Goal: Task Accomplishment & Management: Use online tool/utility

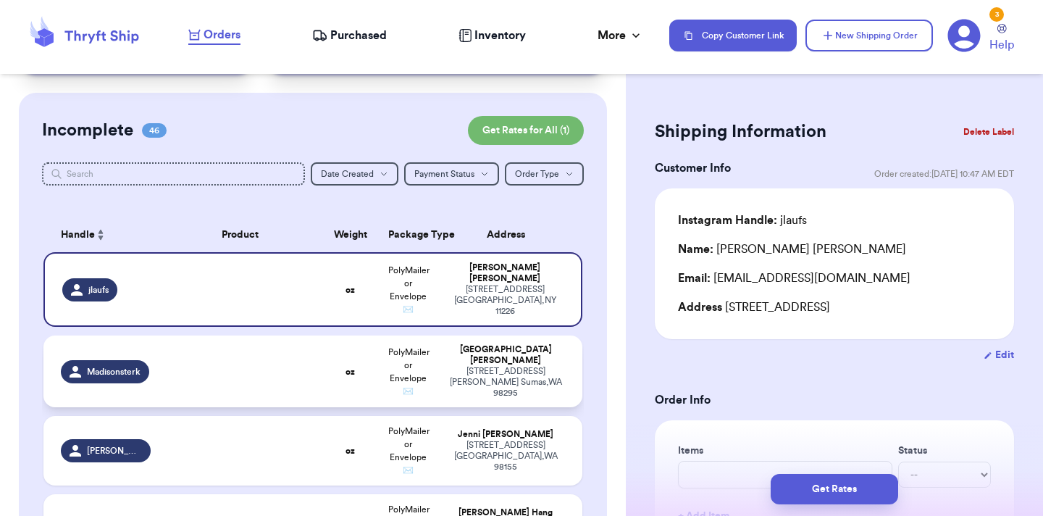
scroll to position [1922, 0]
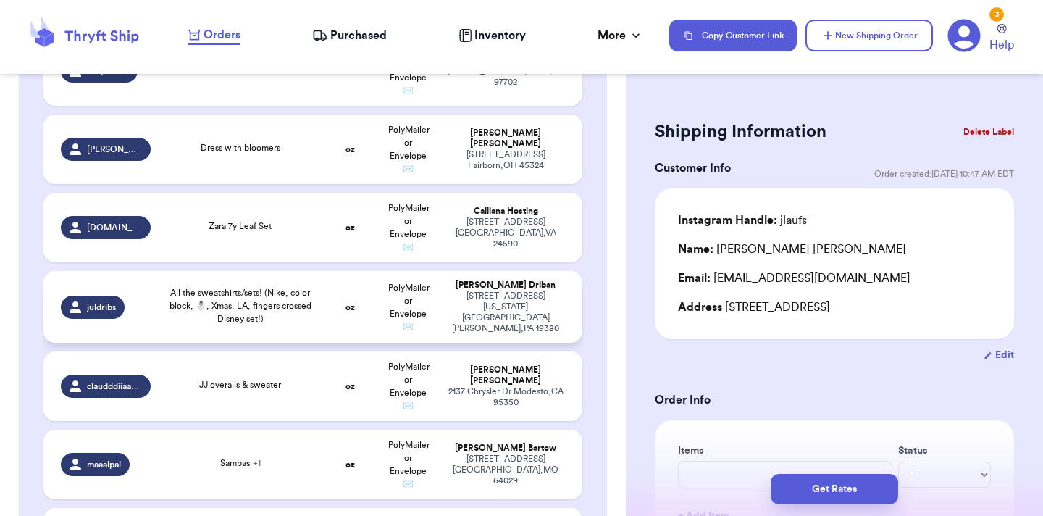
click at [464, 280] on div "[PERSON_NAME]" at bounding box center [505, 285] width 119 height 11
type input "All the sweatshirts/sets! (Nike, color block, ⛄️, Xmas, LA, fingers crossed Dis…"
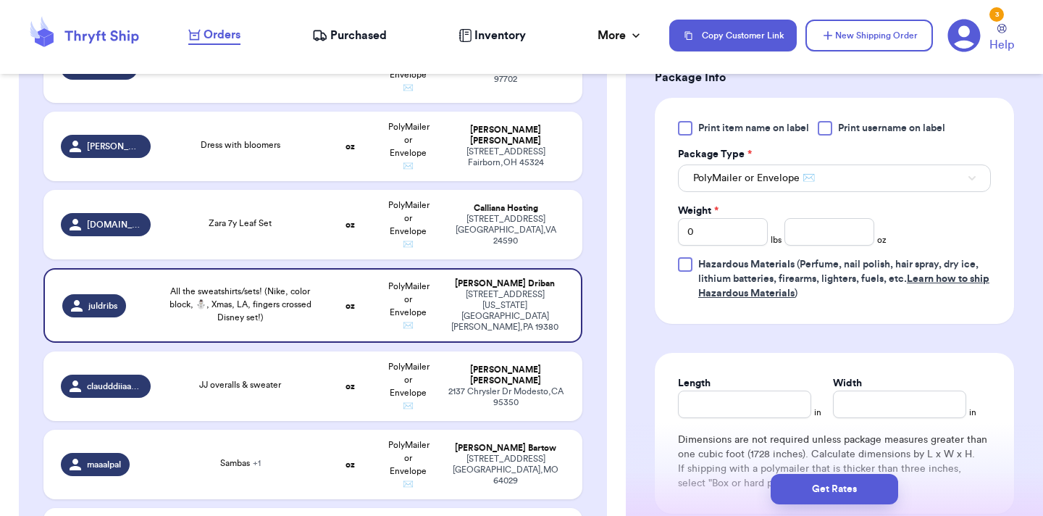
scroll to position [585, 0]
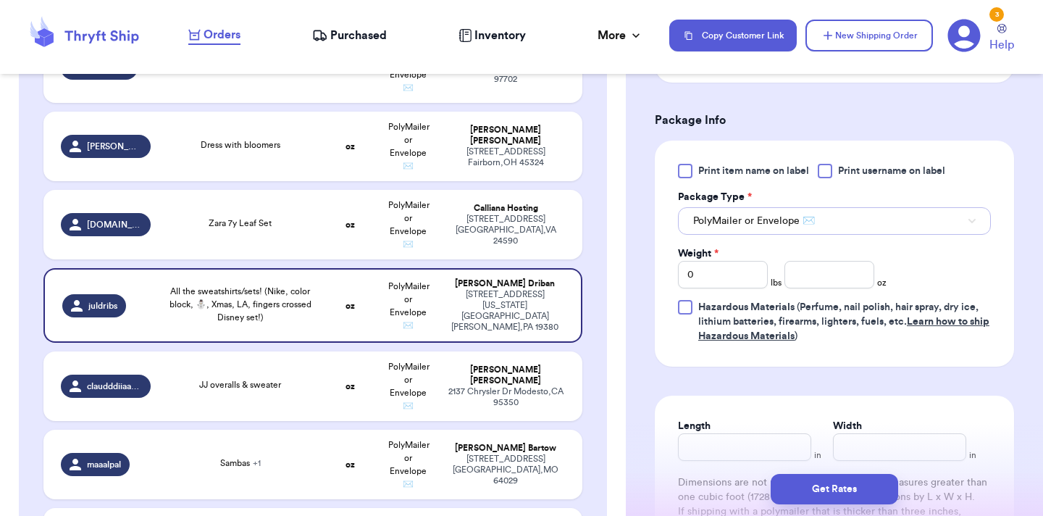
click at [740, 219] on span "PolyMailer or Envelope ✉️" at bounding box center [754, 221] width 122 height 14
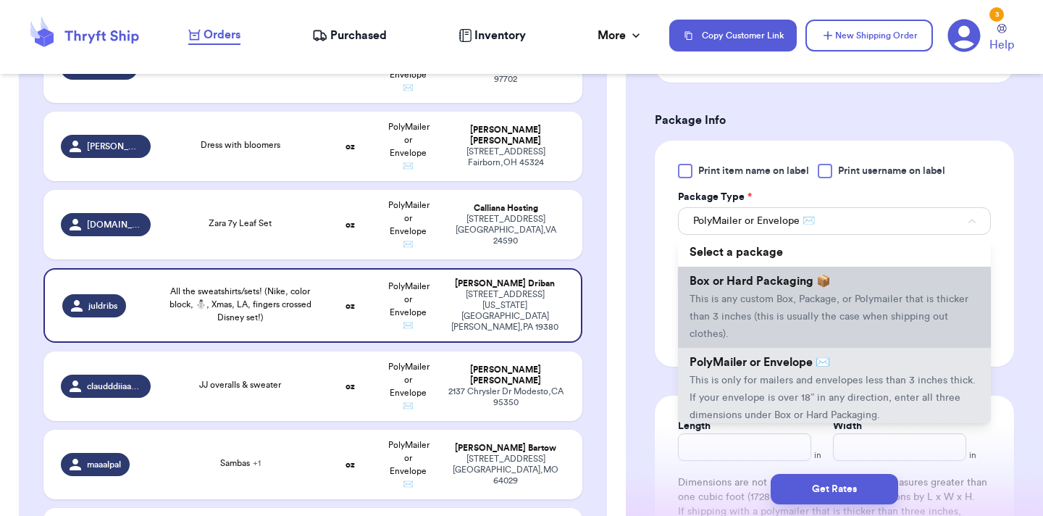
click at [756, 322] on span "This is any custom Box, Package, or Polymailer that is thicker than 3 inches (t…" at bounding box center [828, 316] width 279 height 45
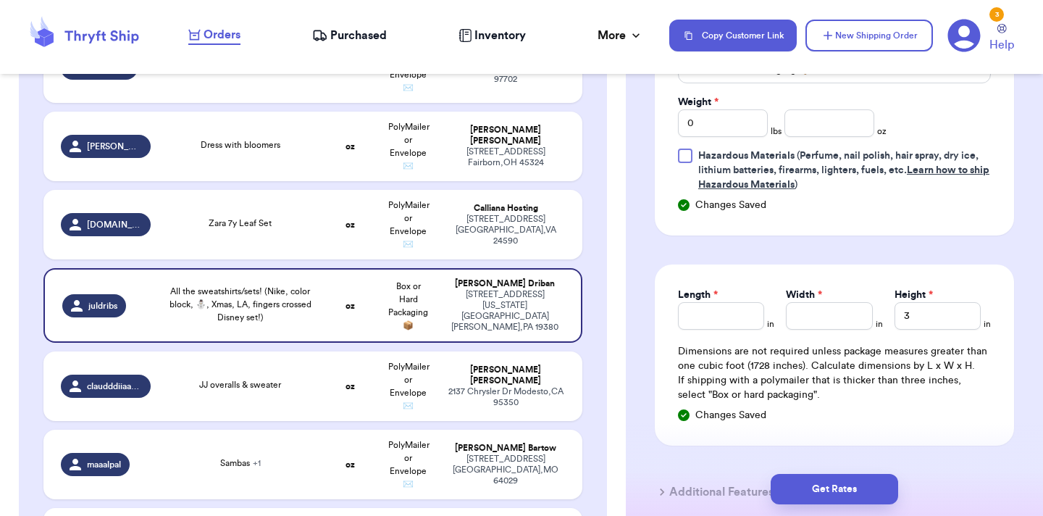
scroll to position [739, 0]
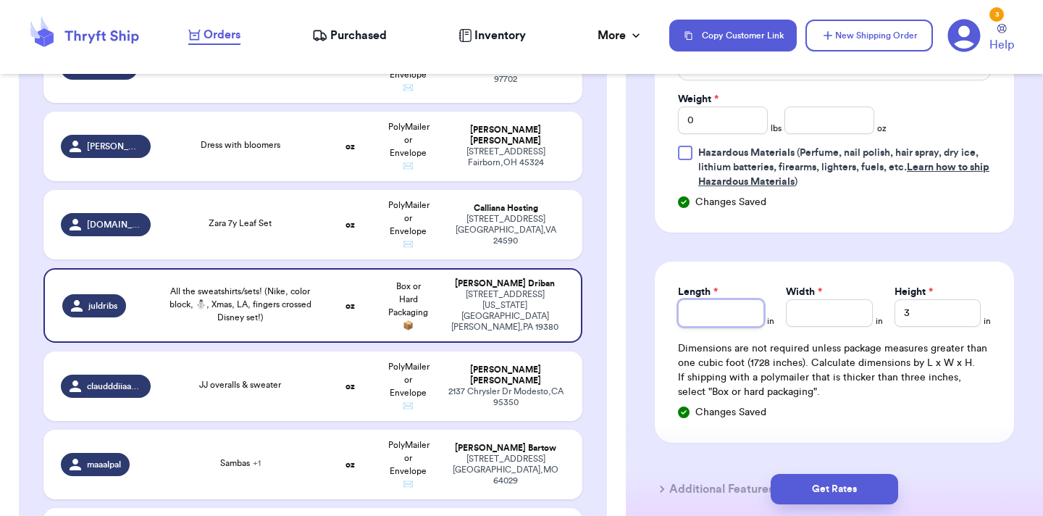
click at [723, 314] on input "Length *" at bounding box center [721, 313] width 86 height 28
type input "1"
type input "12"
type input "12.5"
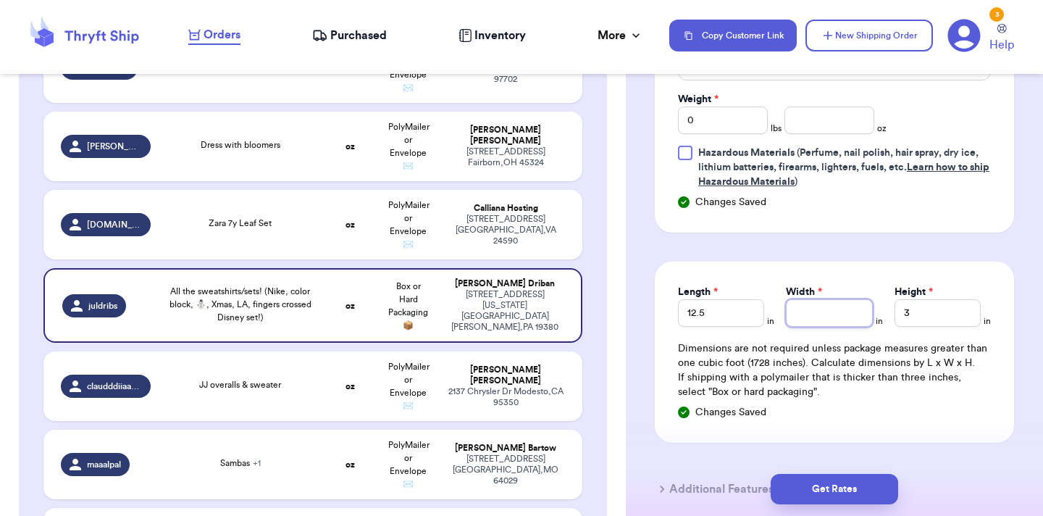
type input "8"
type input "8.2"
type input "8.25"
type input "1"
type input "10"
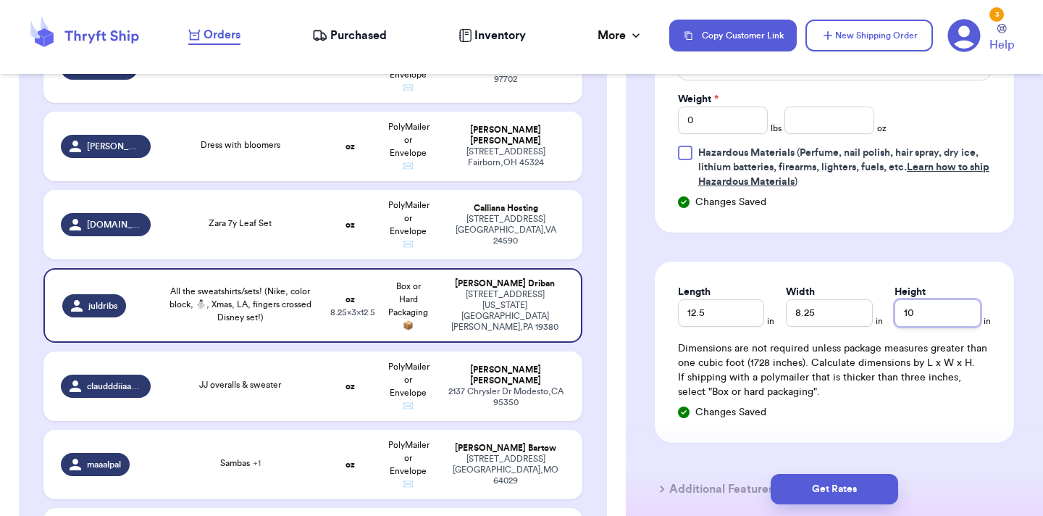
type input "10.2"
type input "10.25"
click at [741, 121] on input "0" at bounding box center [723, 120] width 90 height 28
type input "4"
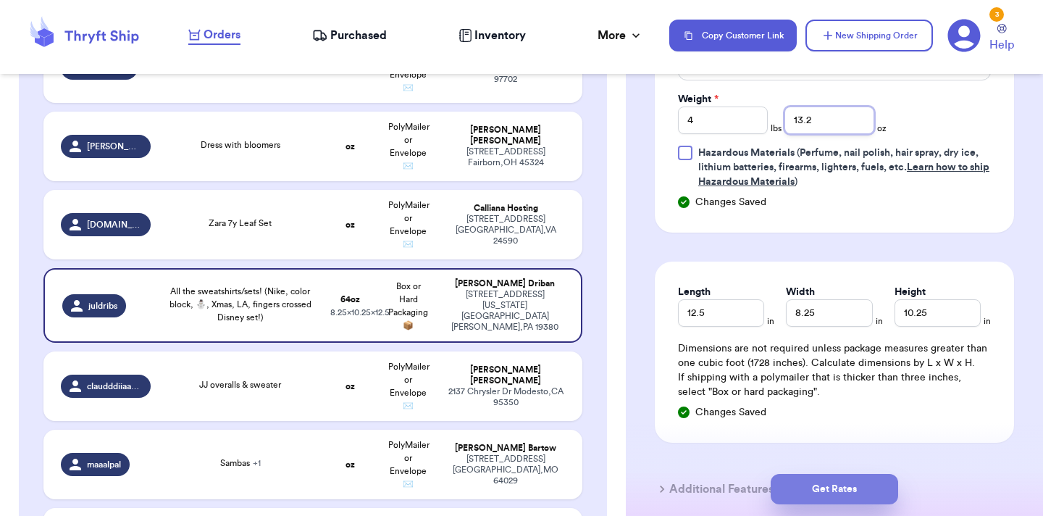
type input "13.2"
click at [859, 480] on button "Get Rates" at bounding box center [834, 489] width 127 height 30
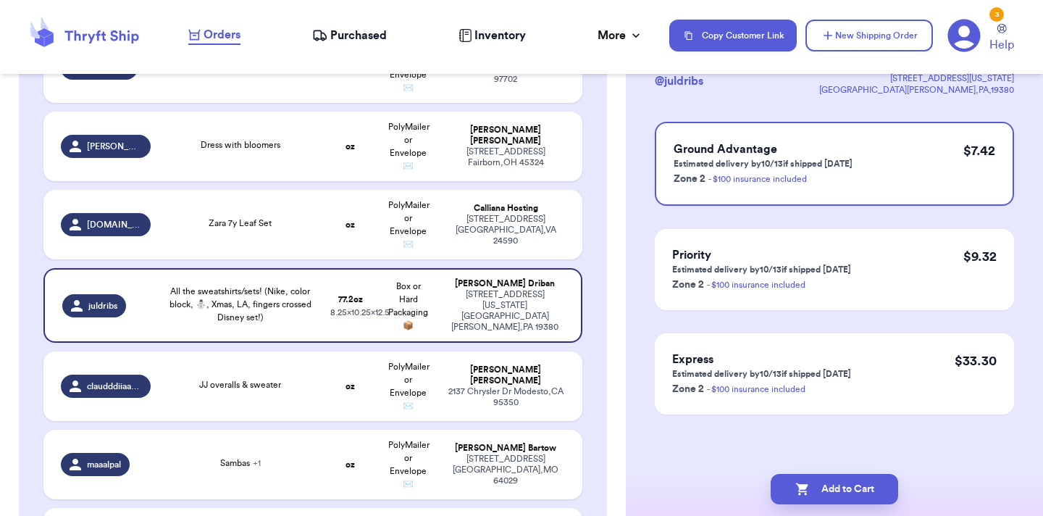
scroll to position [0, 0]
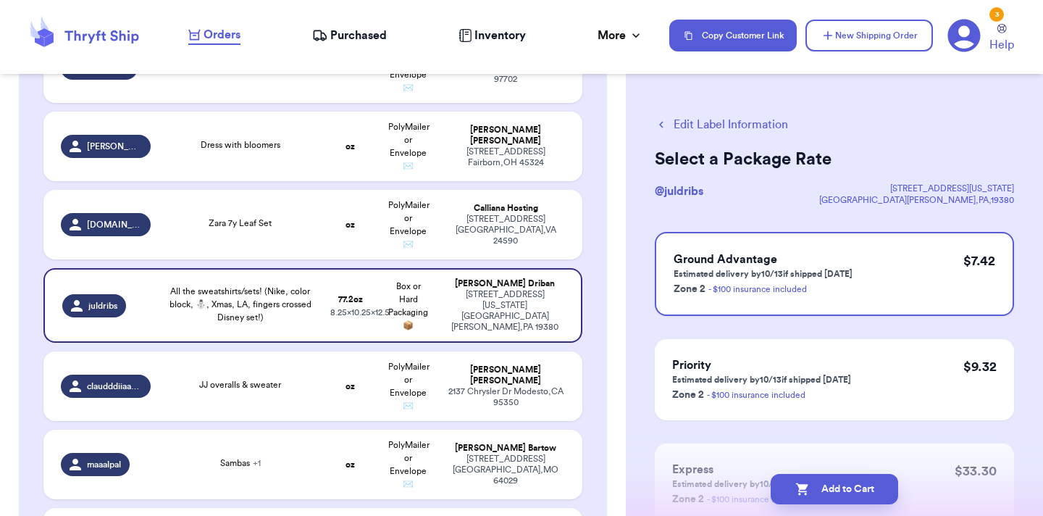
click at [859, 480] on button "Add to Cart" at bounding box center [834, 489] width 127 height 30
checkbox input "true"
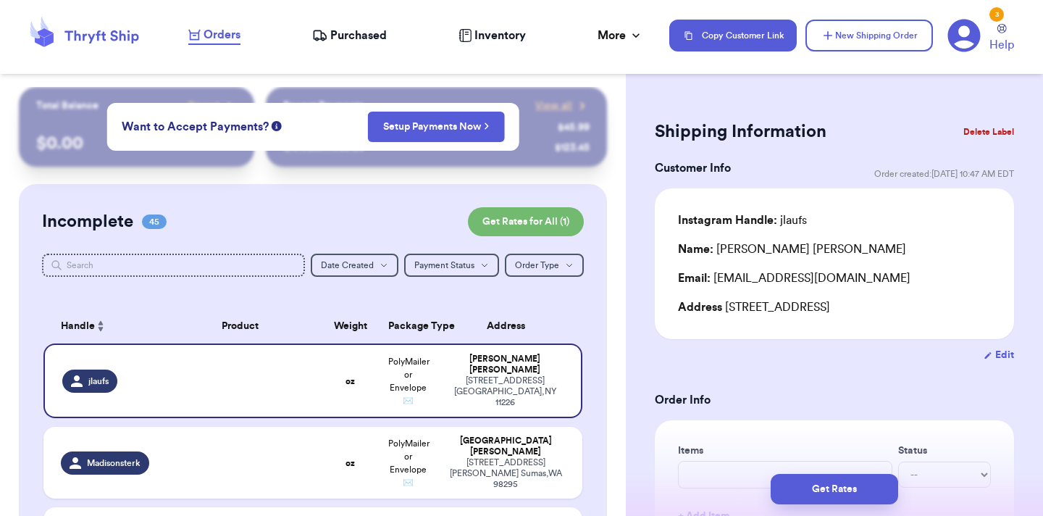
scroll to position [1766, 0]
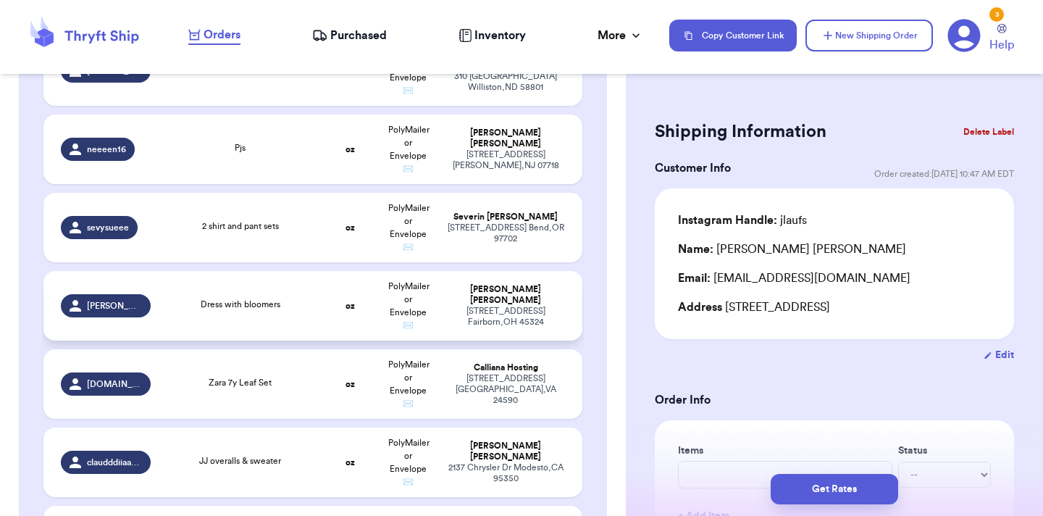
click at [298, 271] on td "Dress with bloomers" at bounding box center [240, 306] width 162 height 70
type input "Dress with bloomers"
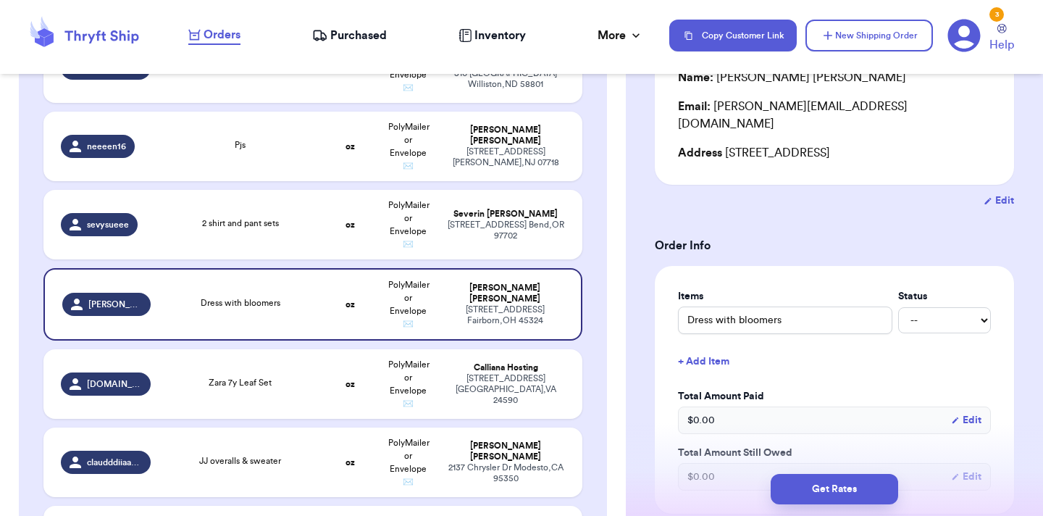
scroll to position [172, 0]
click at [510, 304] on div "[STREET_ADDRESS]" at bounding box center [504, 315] width 117 height 22
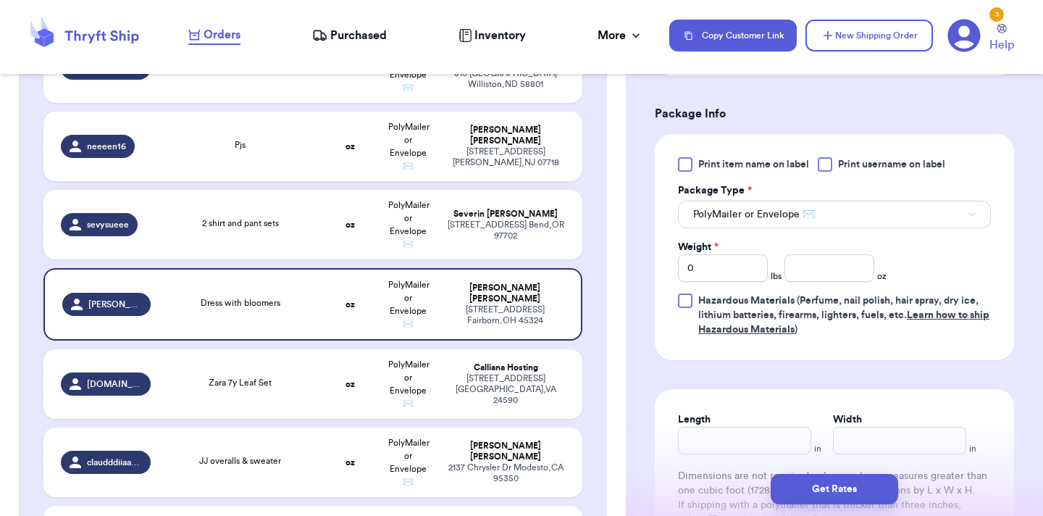
scroll to position [650, 0]
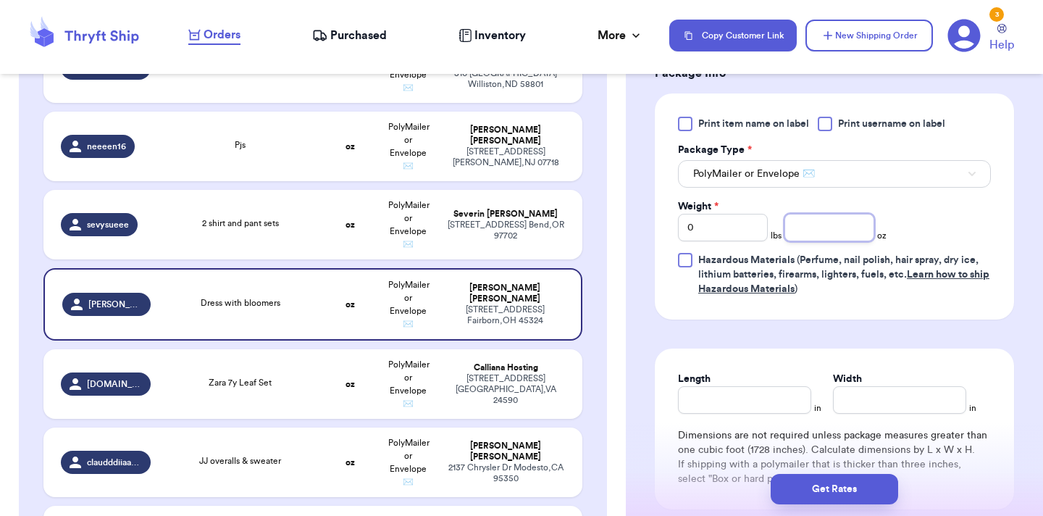
click at [804, 214] on input "number" at bounding box center [829, 228] width 90 height 28
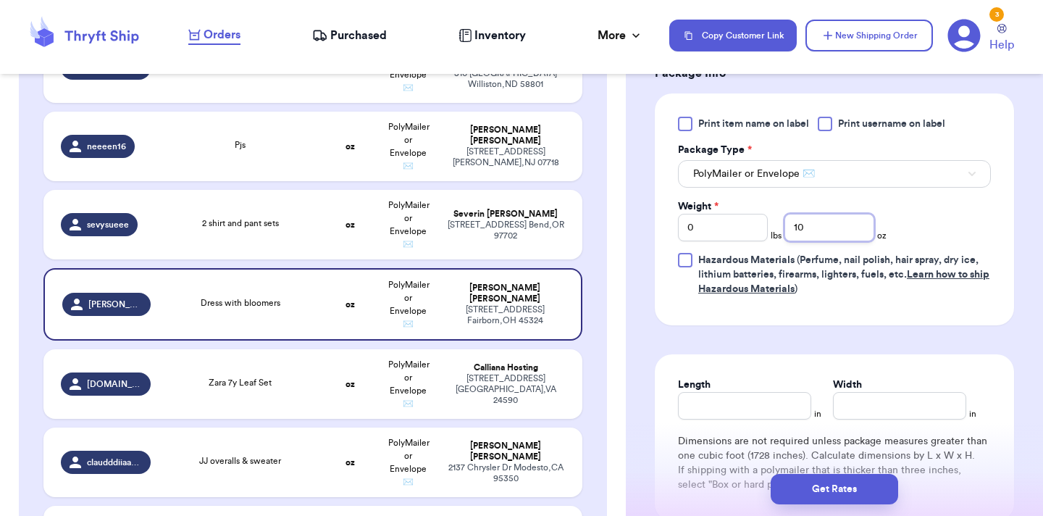
type input "10"
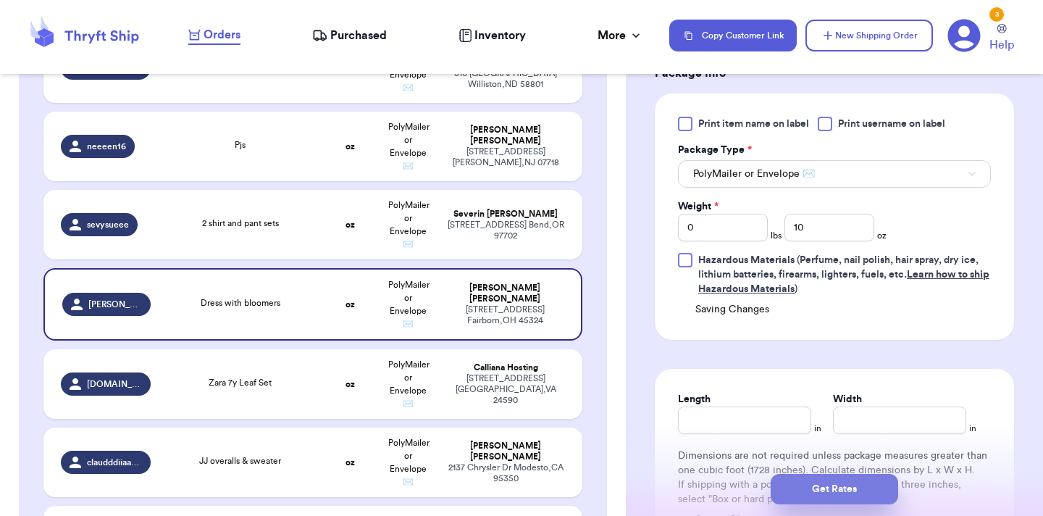
click at [814, 488] on button "Get Rates" at bounding box center [834, 489] width 127 height 30
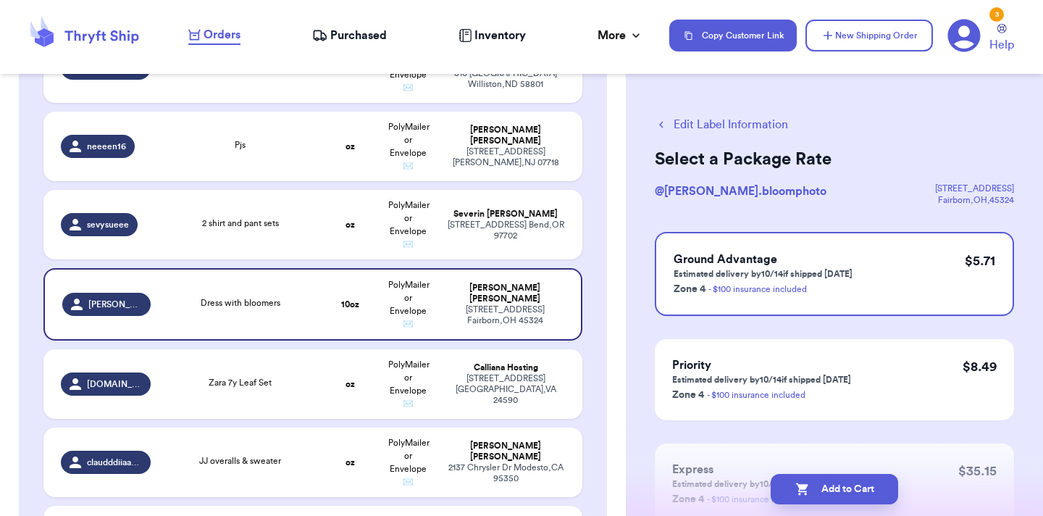
click at [814, 487] on button "Add to Cart" at bounding box center [834, 489] width 127 height 30
checkbox input "true"
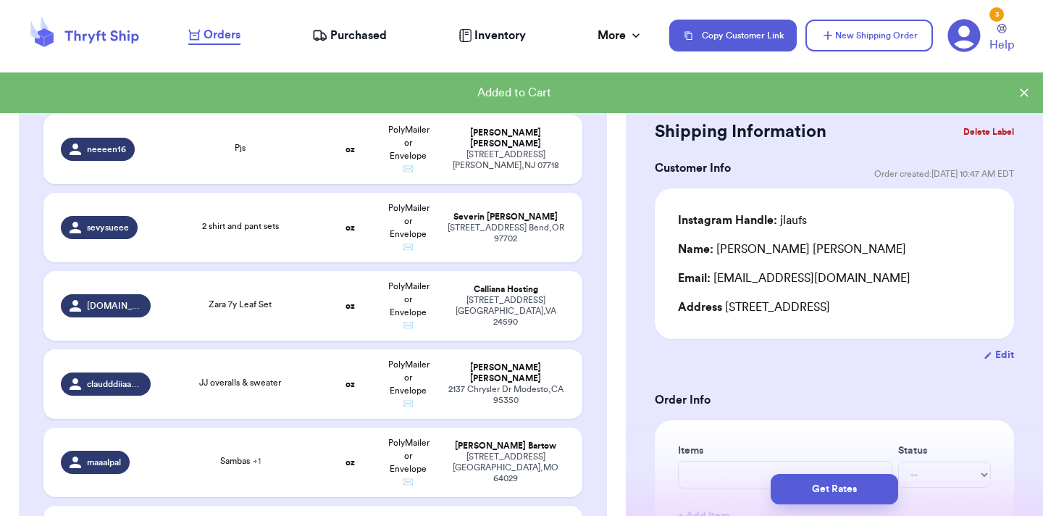
scroll to position [1768, 0]
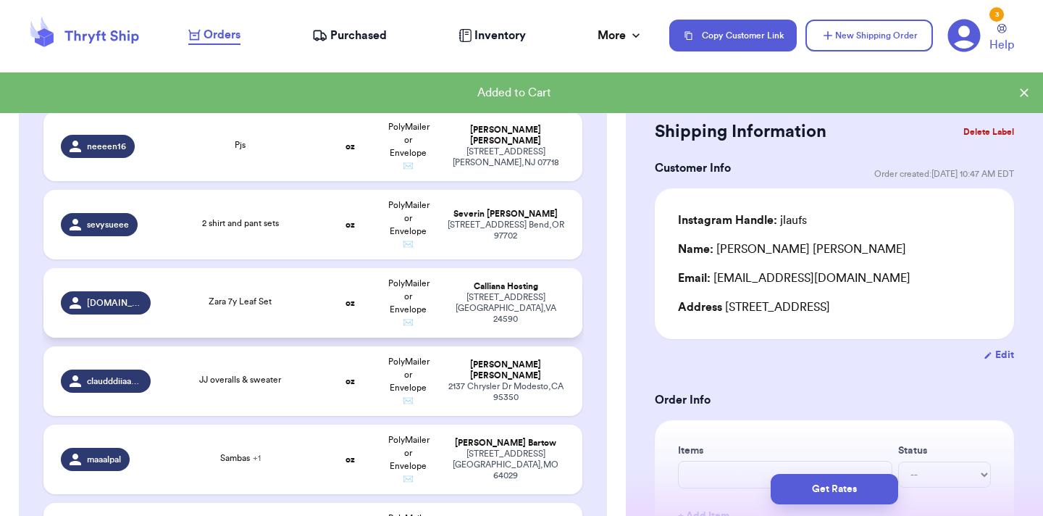
click at [524, 281] on td "Calliana Hosting [STREET_ADDRESS]" at bounding box center [509, 303] width 145 height 70
type input "Zara 7y Leaf Set"
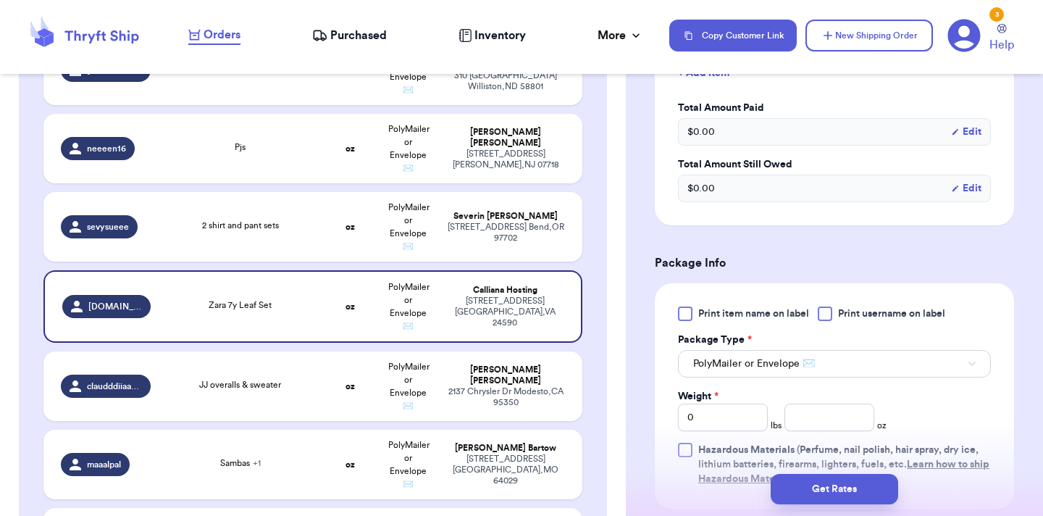
scroll to position [448, 0]
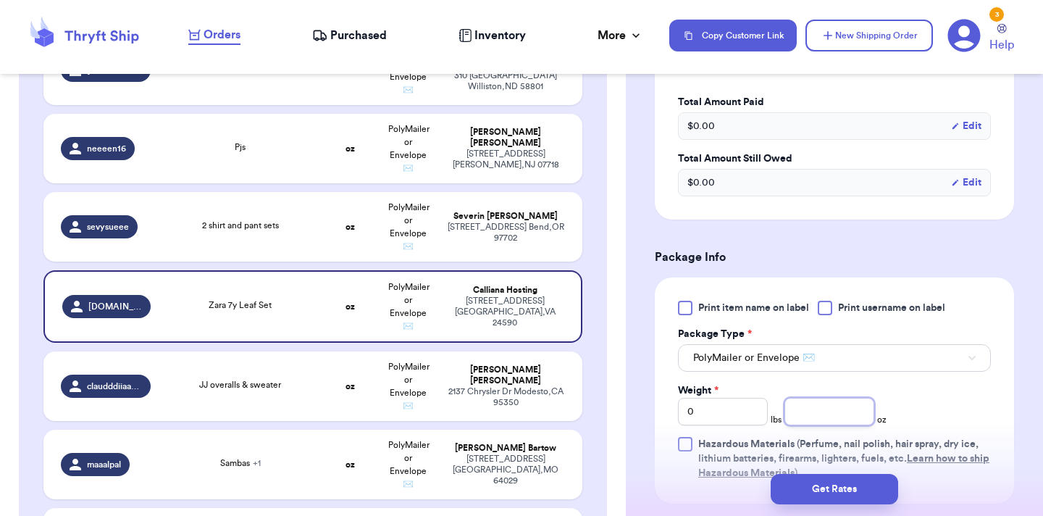
click at [810, 411] on input "number" at bounding box center [829, 412] width 90 height 28
type input "9"
click at [839, 486] on button "Get Rates" at bounding box center [834, 489] width 127 height 30
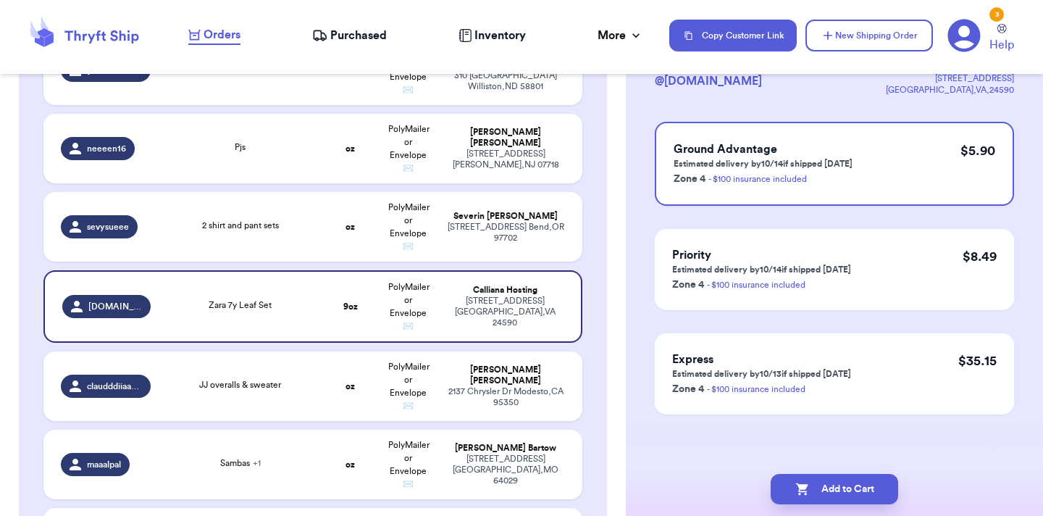
scroll to position [0, 0]
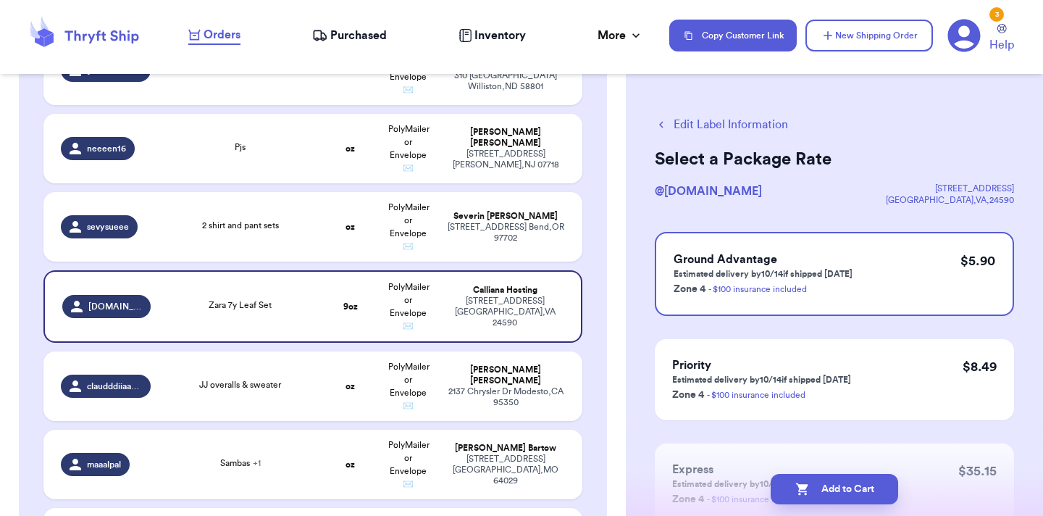
click at [839, 486] on button "Add to Cart" at bounding box center [834, 489] width 127 height 30
checkbox input "true"
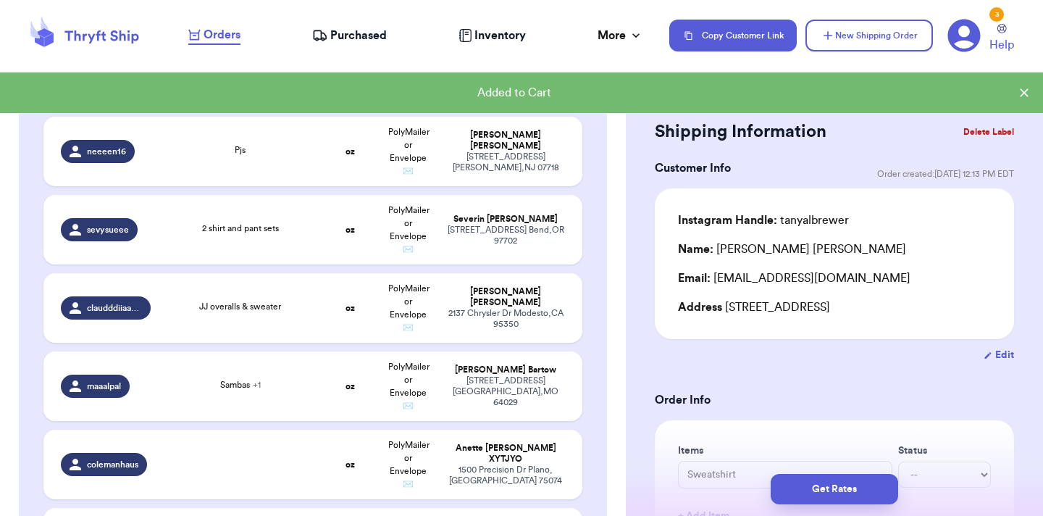
scroll to position [1847, 0]
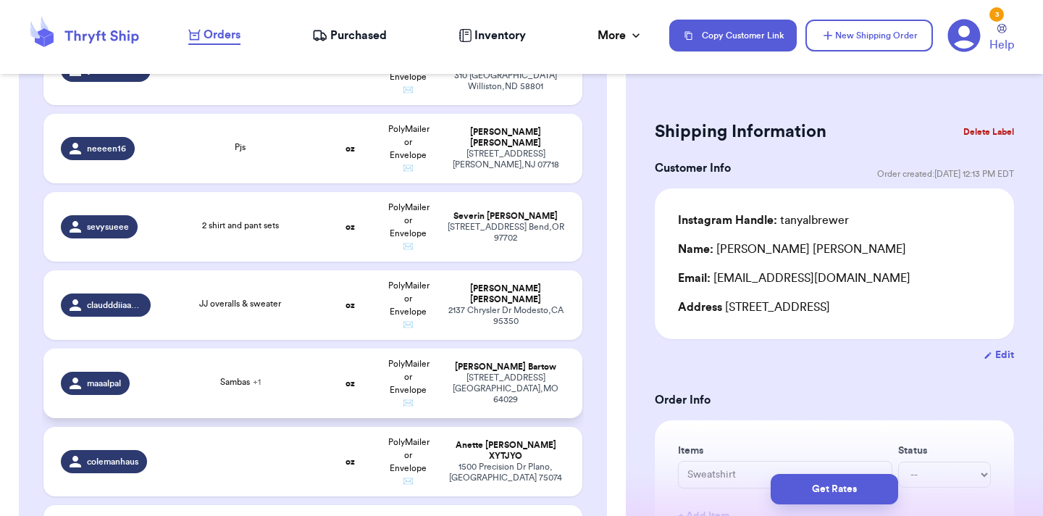
click at [339, 348] on td "oz" at bounding box center [351, 383] width 58 height 70
type input "Sambas"
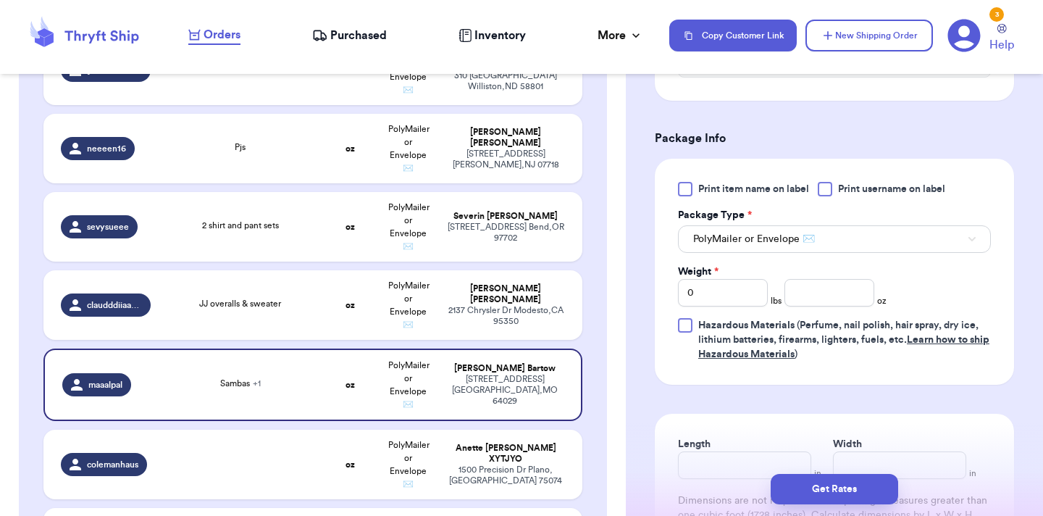
scroll to position [635, 0]
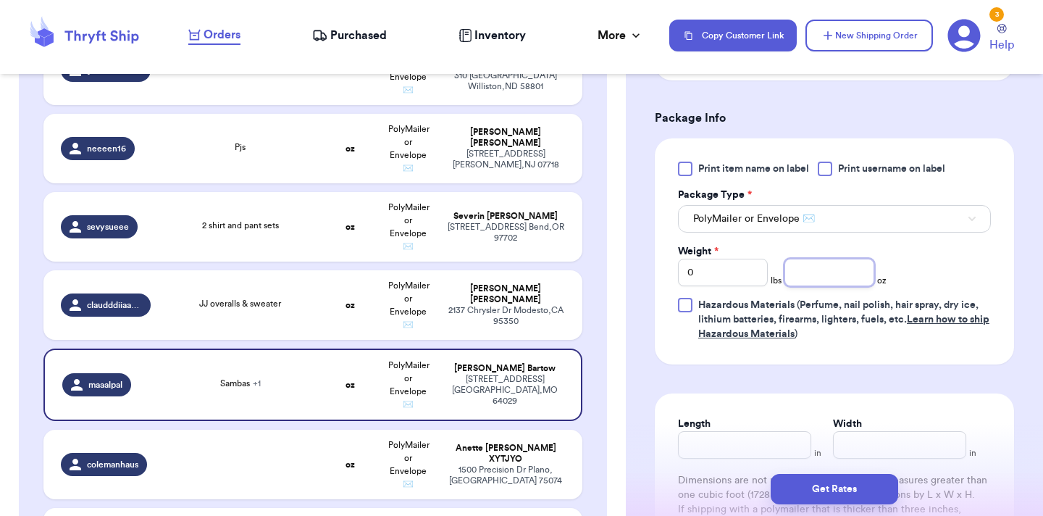
click at [812, 262] on input "number" at bounding box center [829, 273] width 90 height 28
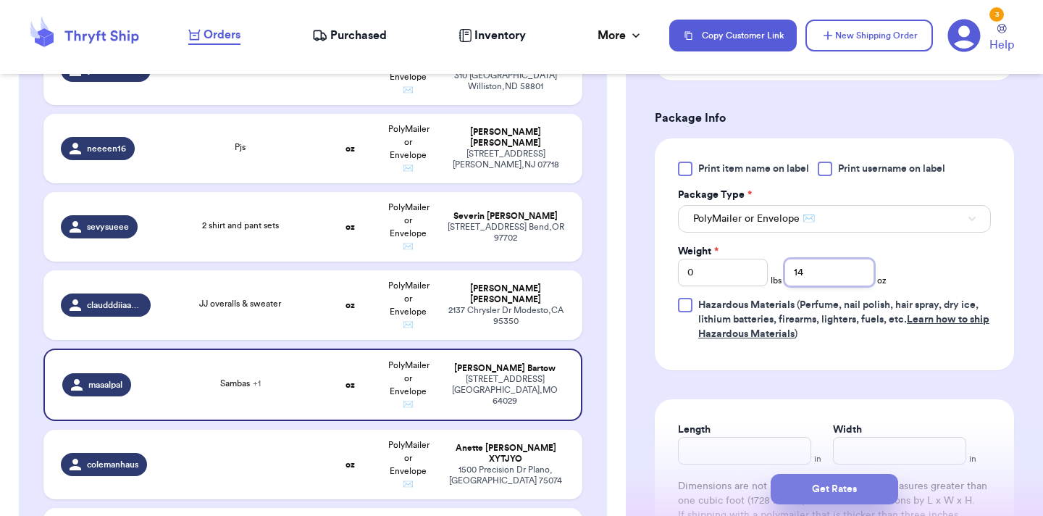
type input "14"
click at [839, 487] on button "Get Rates" at bounding box center [834, 489] width 127 height 30
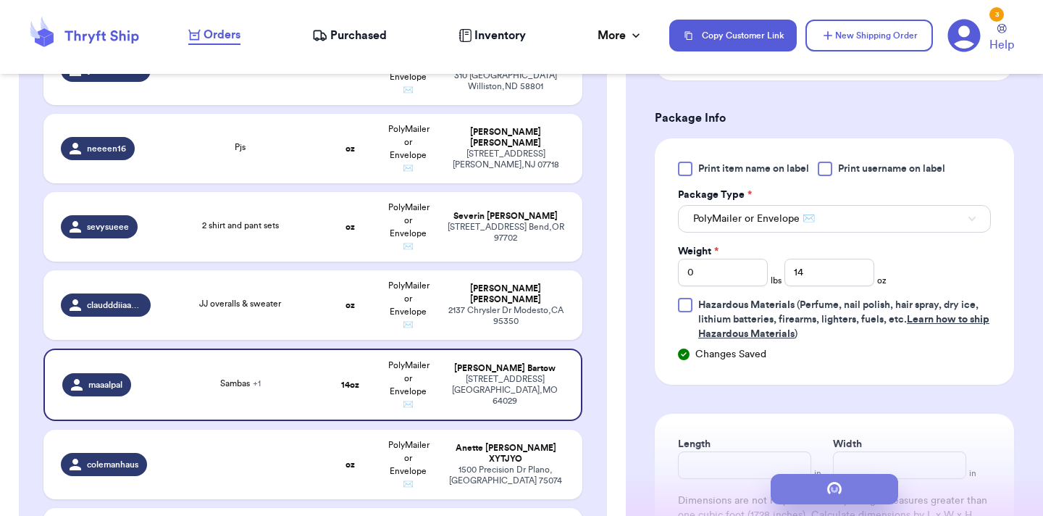
scroll to position [0, 0]
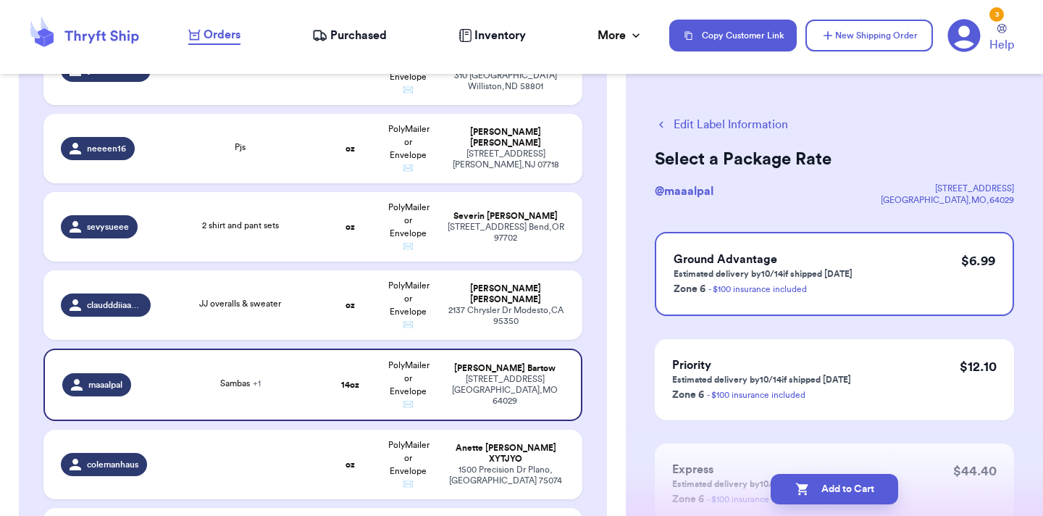
click at [839, 487] on button "Add to Cart" at bounding box center [834, 489] width 127 height 30
checkbox input "true"
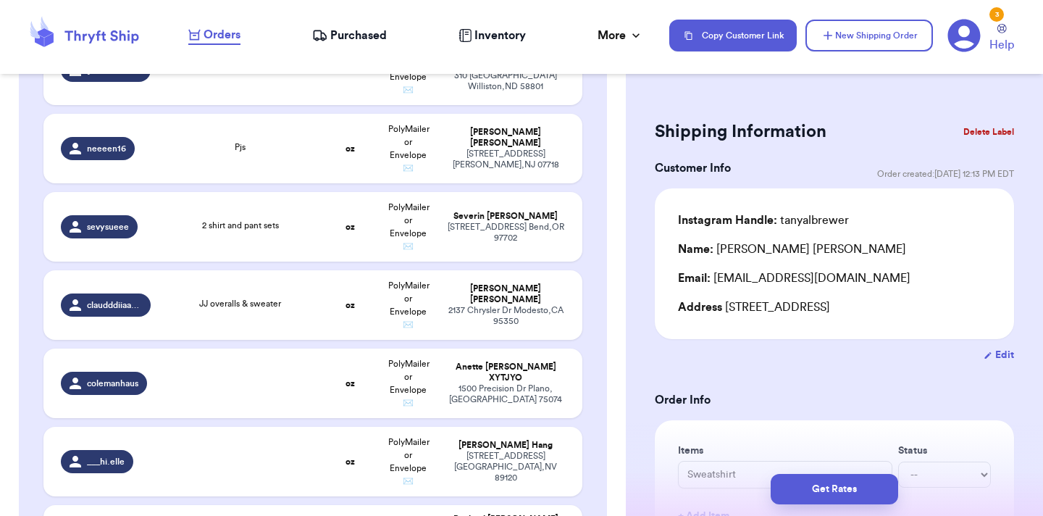
scroll to position [4188, 0]
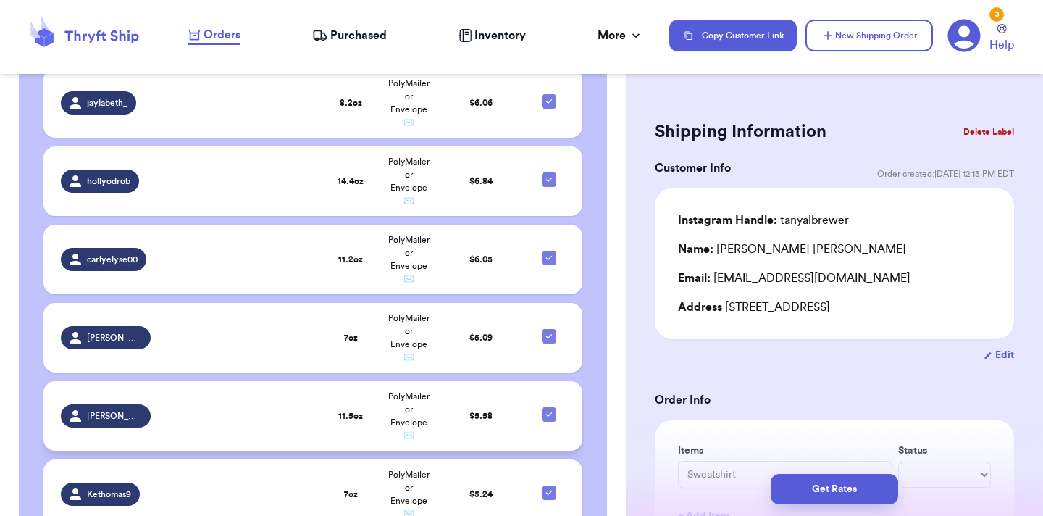
click at [390, 381] on td "PolyMailer or Envelope ✉️" at bounding box center [408, 416] width 58 height 70
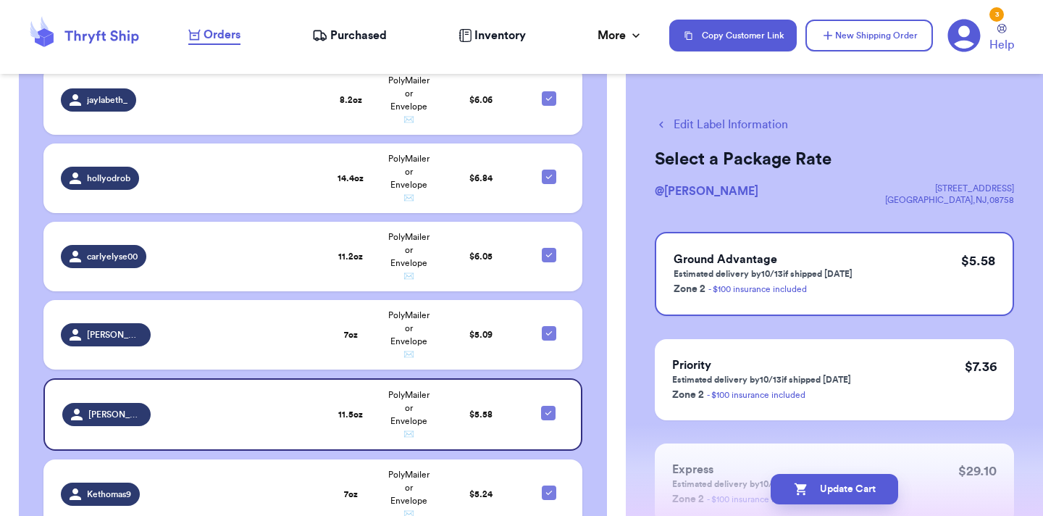
click at [776, 127] on button "Edit Label Information" at bounding box center [721, 124] width 133 height 17
checkbox input "false"
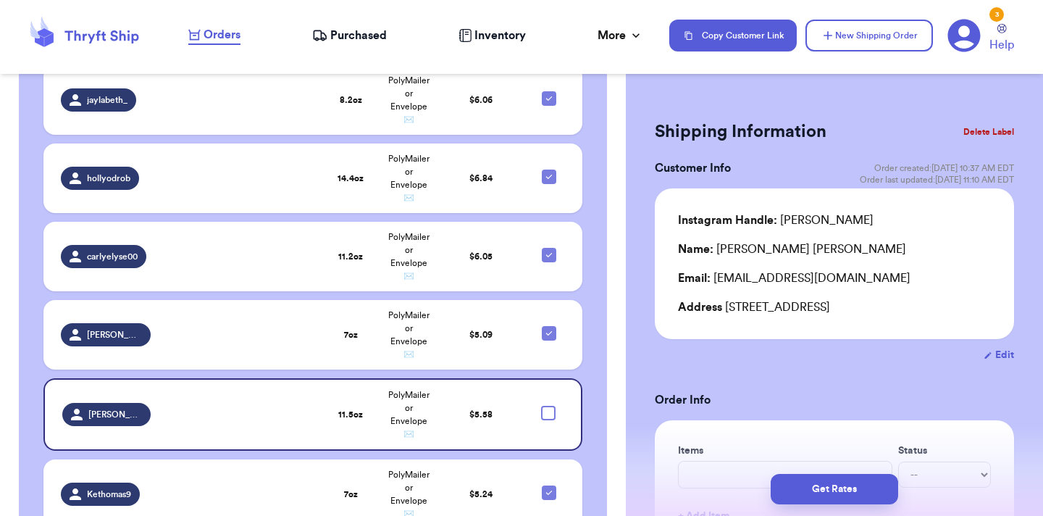
checkbox input "true"
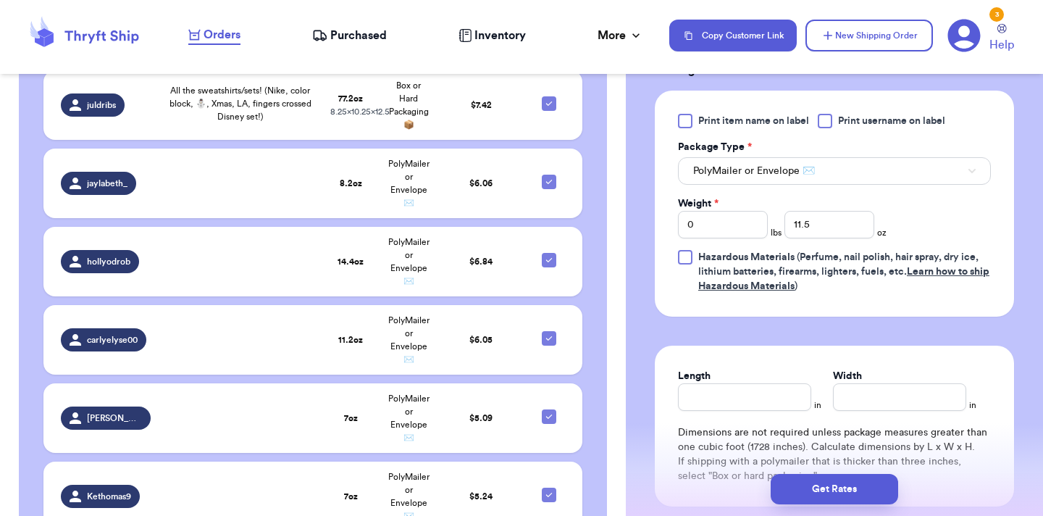
scroll to position [643, 0]
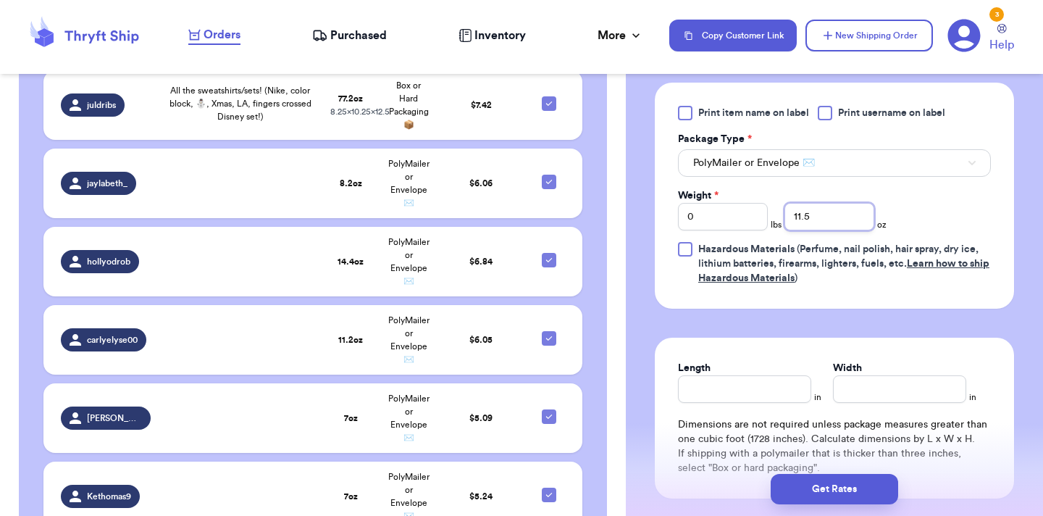
click at [836, 217] on input "11.5" at bounding box center [829, 217] width 90 height 28
click at [702, 223] on input "0" at bounding box center [723, 217] width 90 height 28
click at [702, 222] on input "0" at bounding box center [723, 217] width 90 height 28
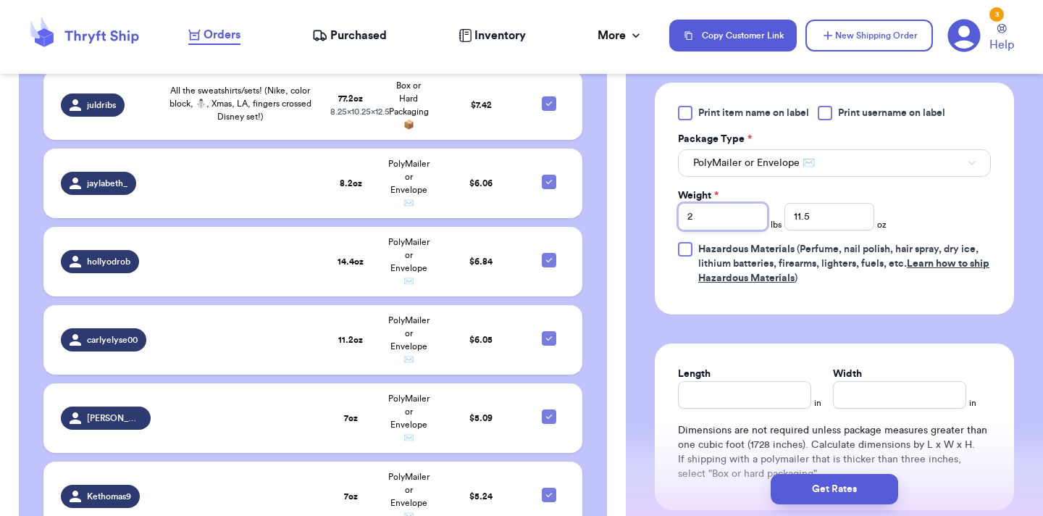
type input "2"
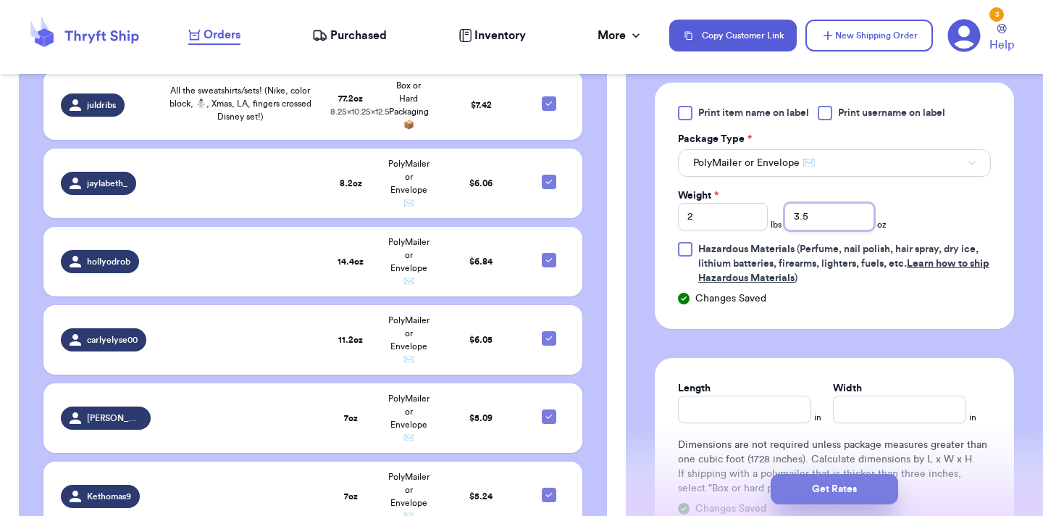
type input "3.5"
click at [811, 491] on button "Get Rates" at bounding box center [834, 489] width 127 height 30
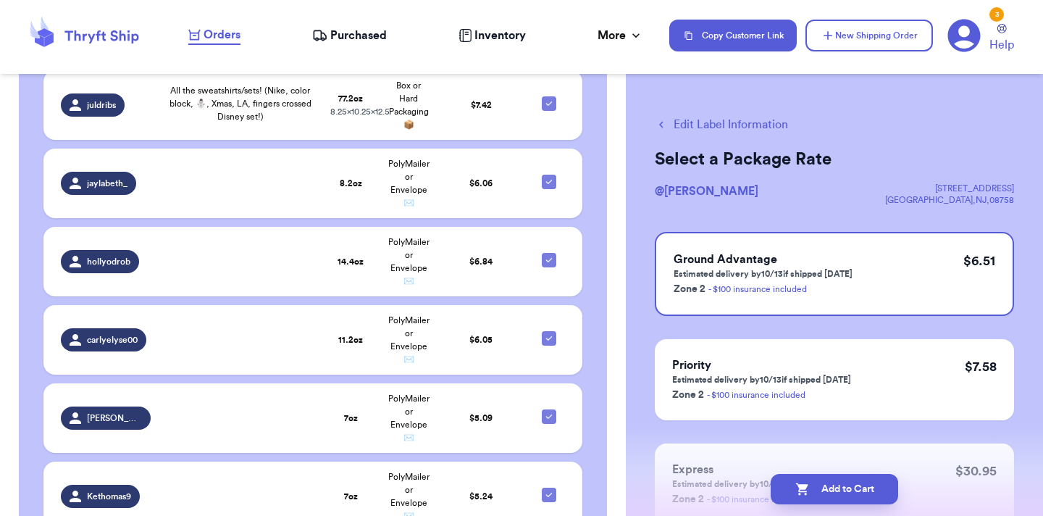
click at [811, 491] on button "Add to Cart" at bounding box center [834, 489] width 127 height 30
checkbox input "true"
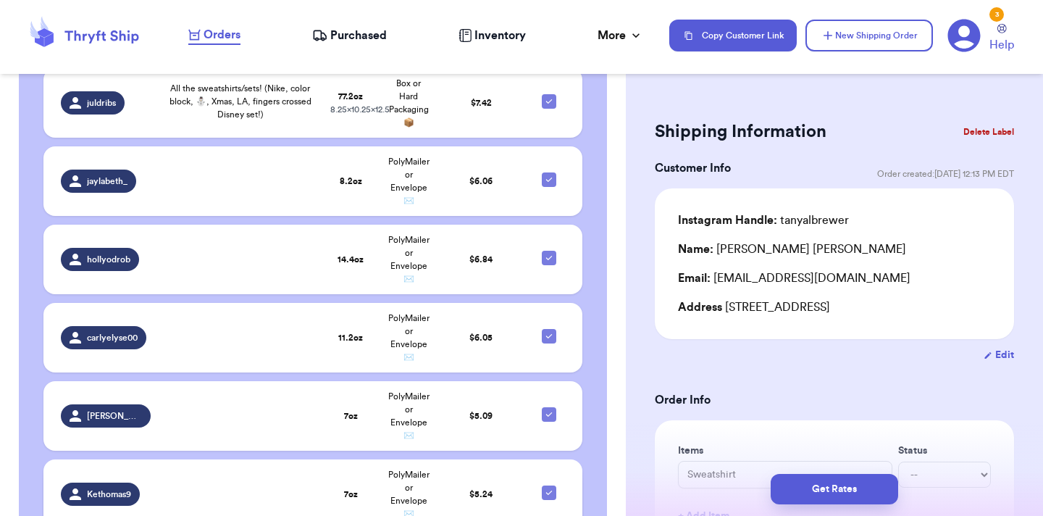
click at [373, 459] on td "7 oz" at bounding box center [351, 494] width 58 height 70
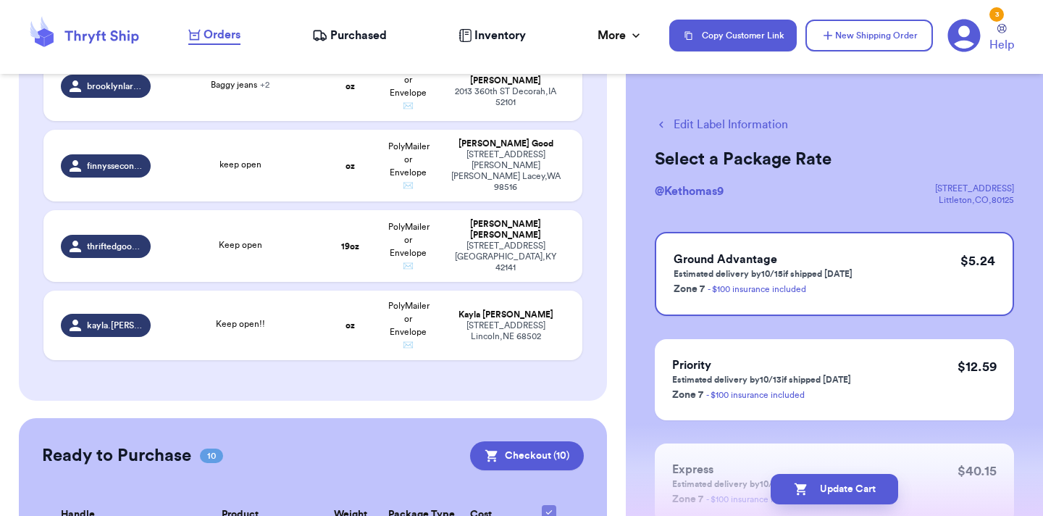
scroll to position [3272, 0]
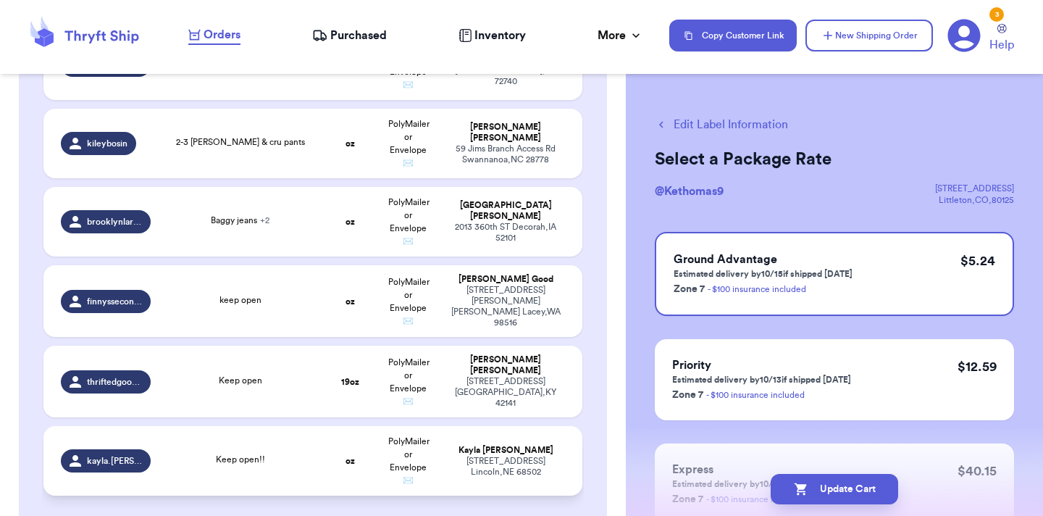
click at [279, 426] on td "Keep open!!" at bounding box center [240, 461] width 162 height 70
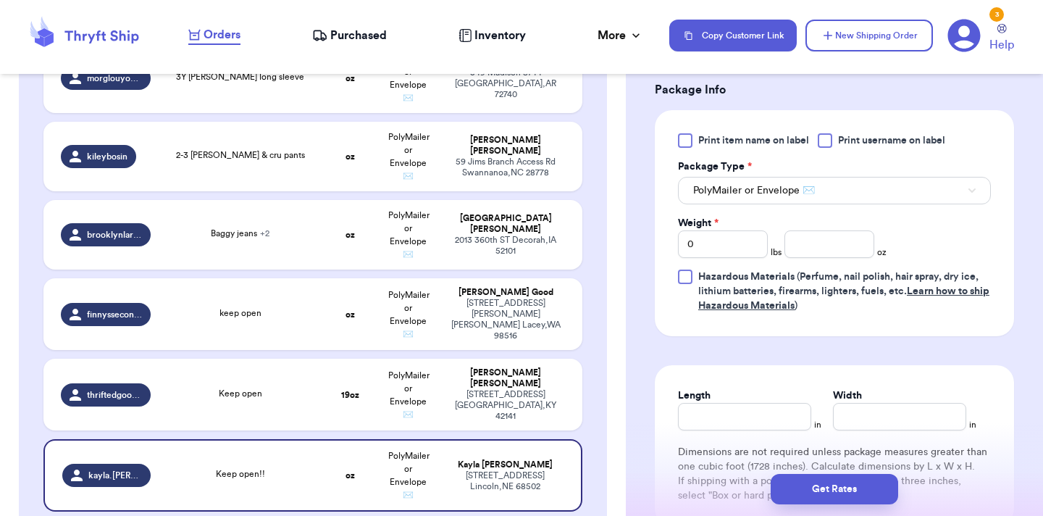
scroll to position [622, 0]
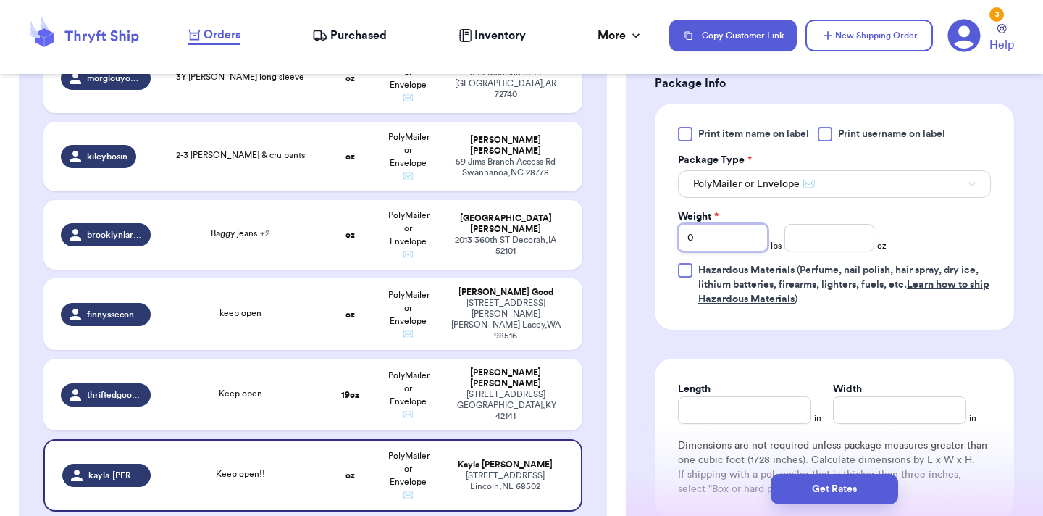
click at [750, 232] on input "0" at bounding box center [723, 238] width 90 height 28
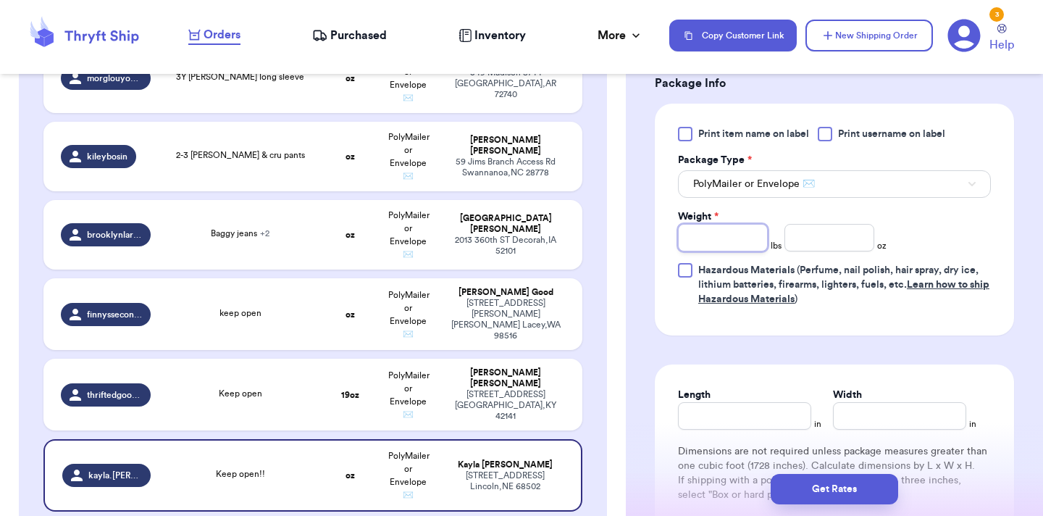
type input "2"
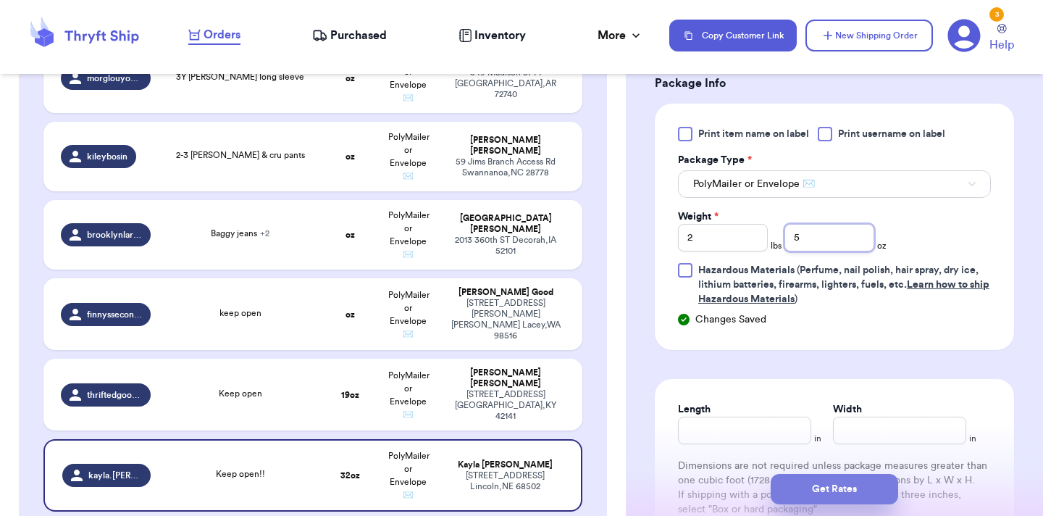
type input "5"
click at [833, 497] on button "Get Rates" at bounding box center [834, 489] width 127 height 30
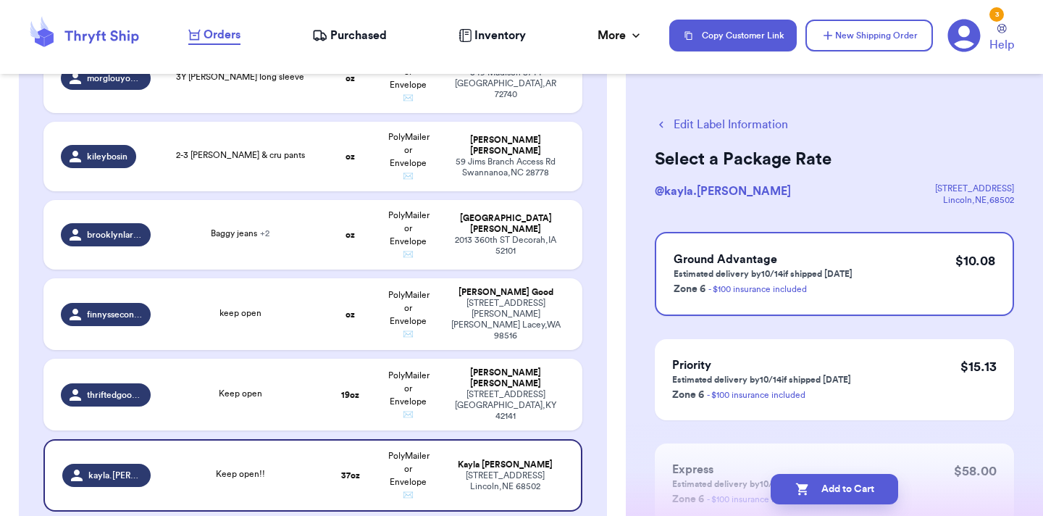
click at [833, 497] on button "Add to Cart" at bounding box center [834, 489] width 127 height 30
checkbox input "true"
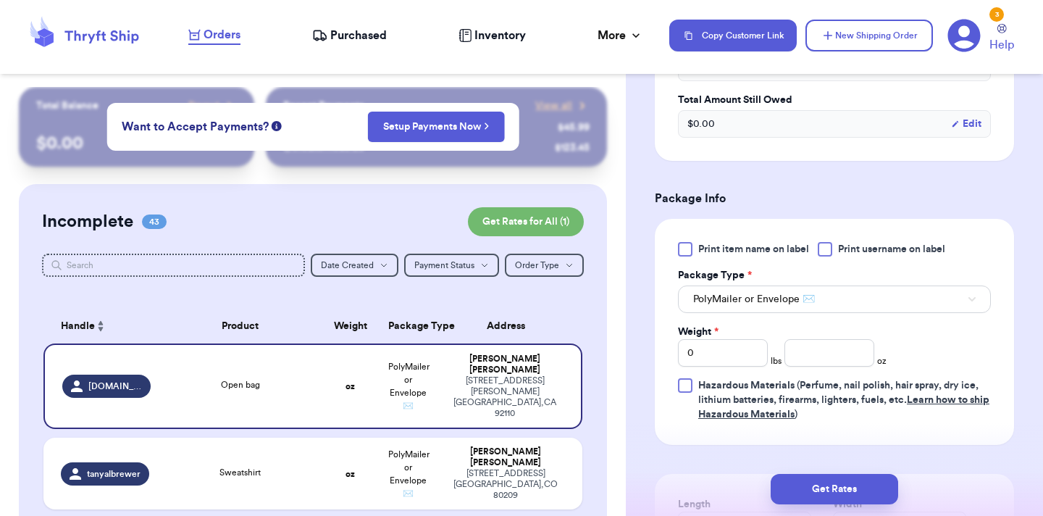
scroll to position [546, 0]
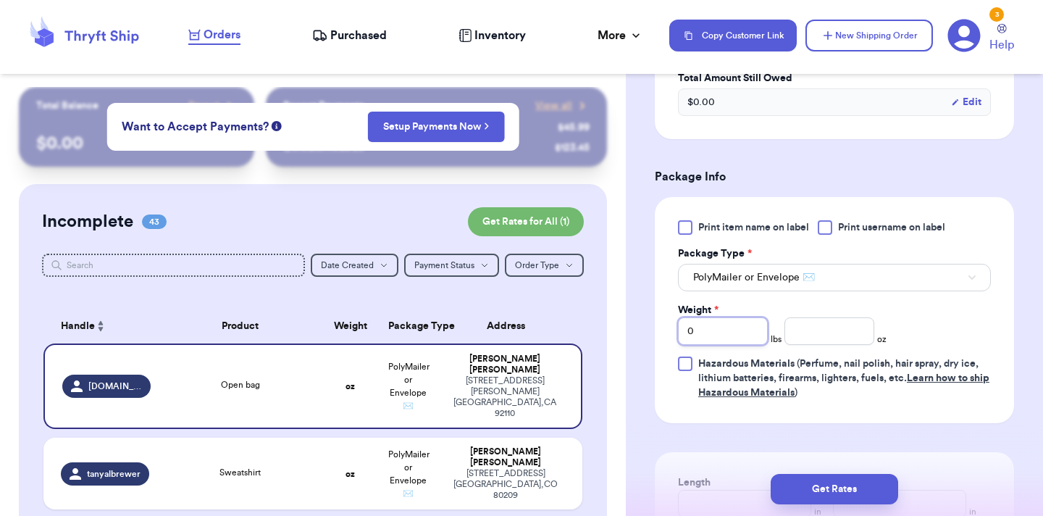
click at [736, 324] on input "0" at bounding box center [723, 331] width 90 height 28
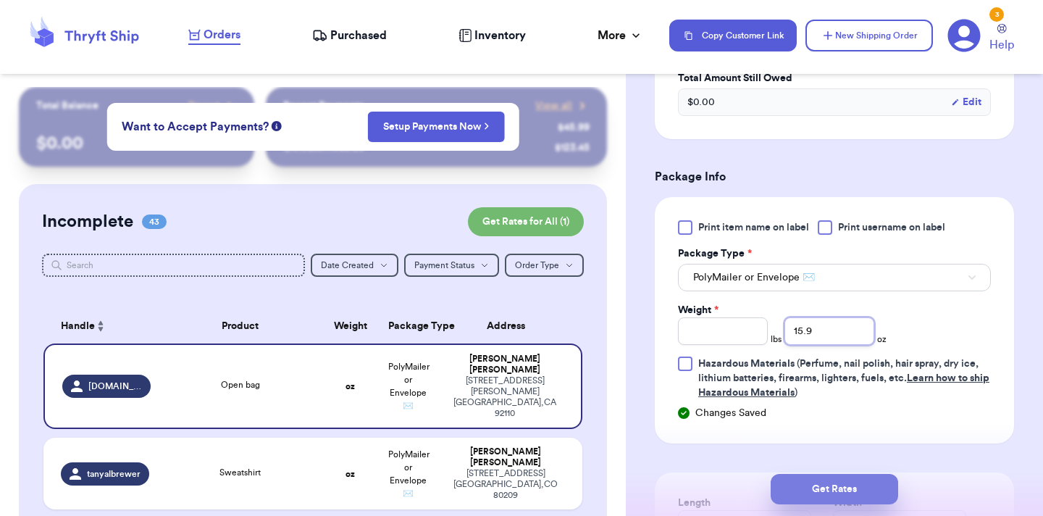
type input "15.9"
click at [825, 491] on button "Get Rates" at bounding box center [834, 489] width 127 height 30
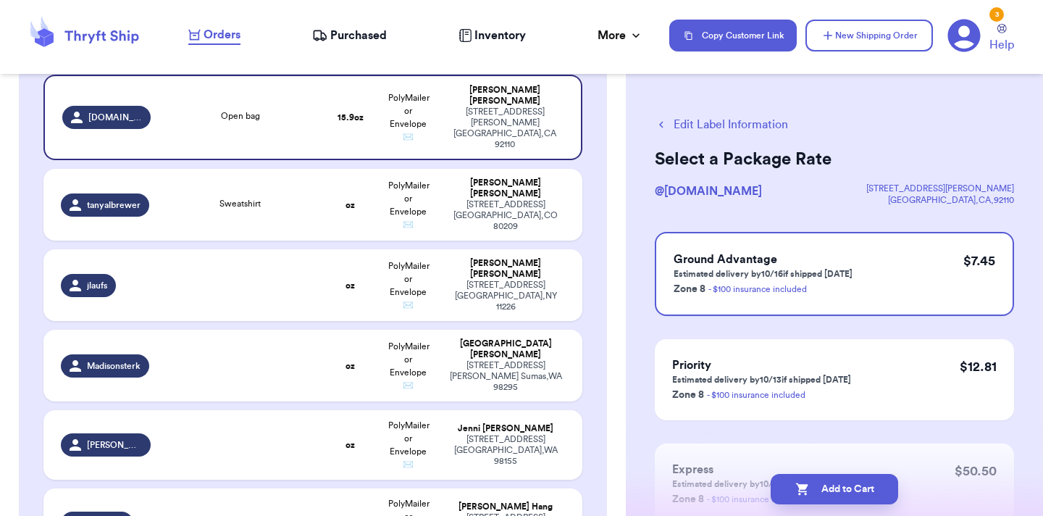
scroll to position [2939, 0]
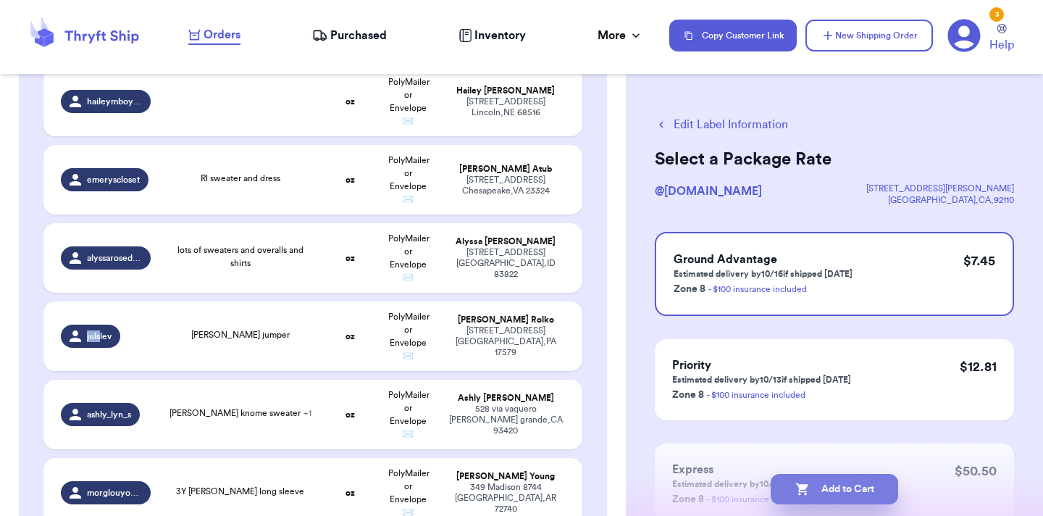
click at [824, 502] on button "Add to Cart" at bounding box center [834, 489] width 127 height 30
checkbox input "true"
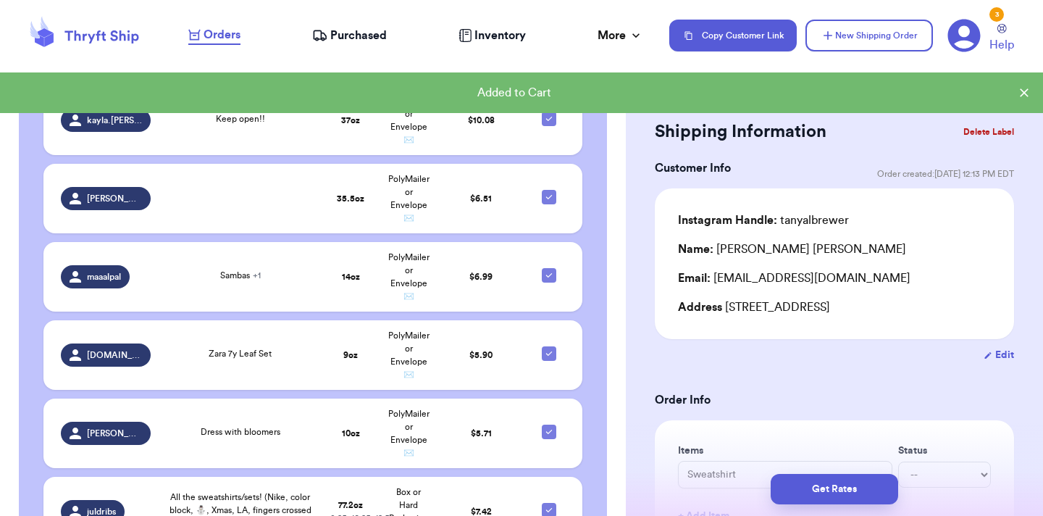
scroll to position [3897, 0]
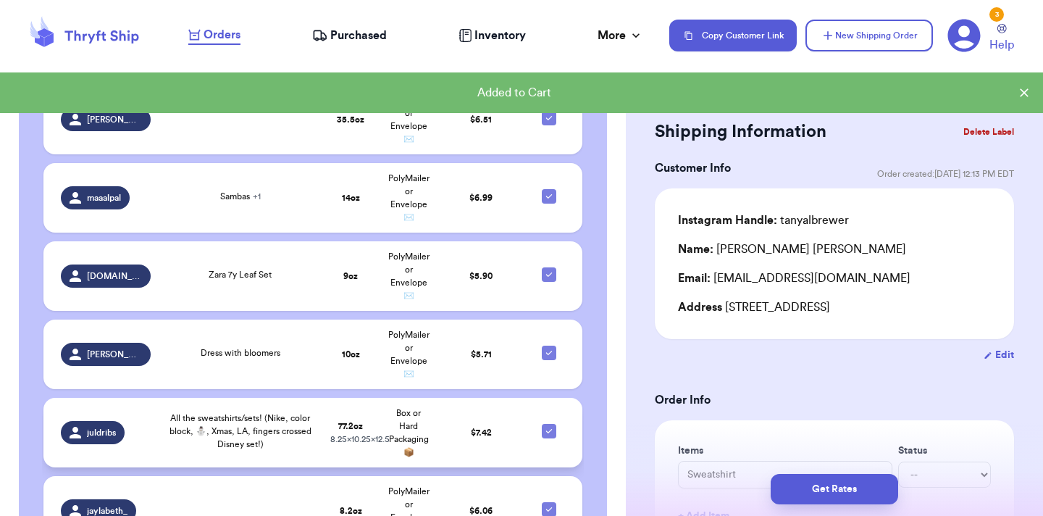
click at [206, 413] on span "All the sweatshirts/sets! (Nike, color block, ⛄️, Xmas, LA, fingers crossed Dis…" at bounding box center [240, 430] width 142 height 35
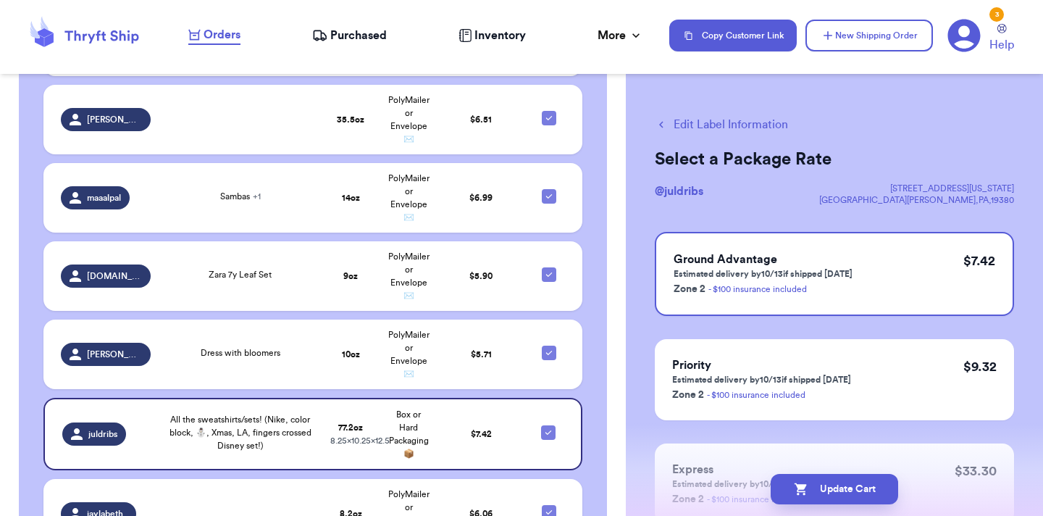
click at [692, 125] on button "Edit Label Information" at bounding box center [721, 124] width 133 height 17
checkbox input "false"
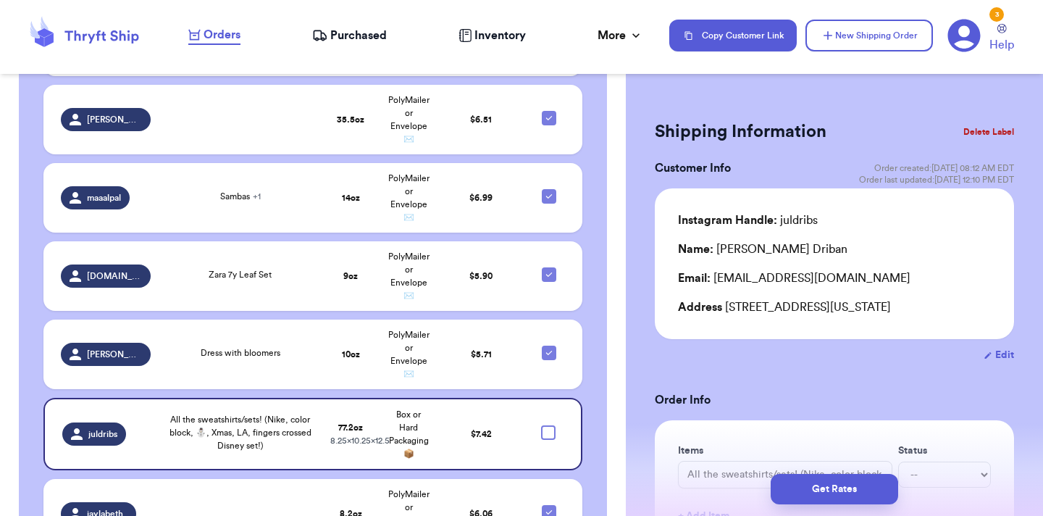
scroll to position [4015, 0]
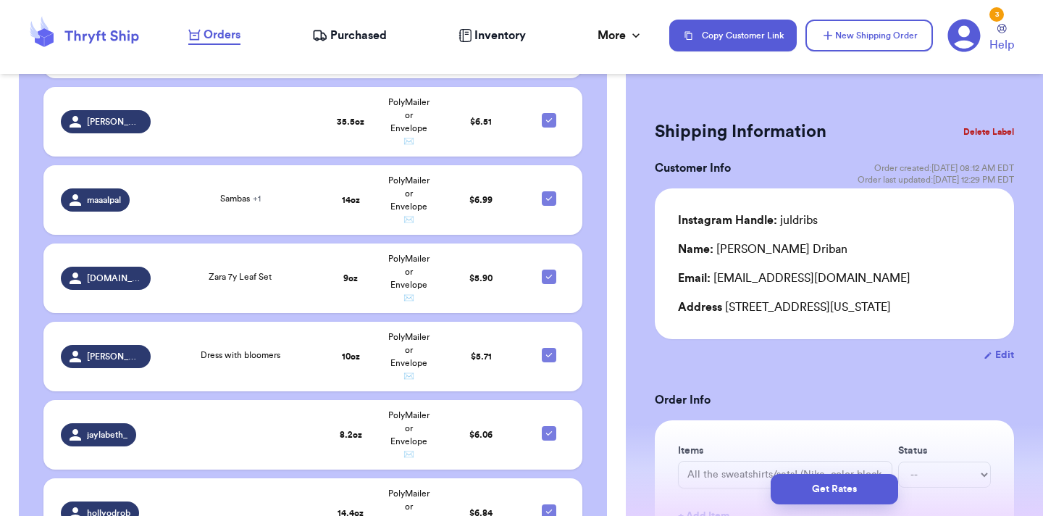
click at [855, 505] on div "Get Rates" at bounding box center [834, 489] width 417 height 54
click at [854, 496] on button "Get Rates" at bounding box center [834, 489] width 127 height 30
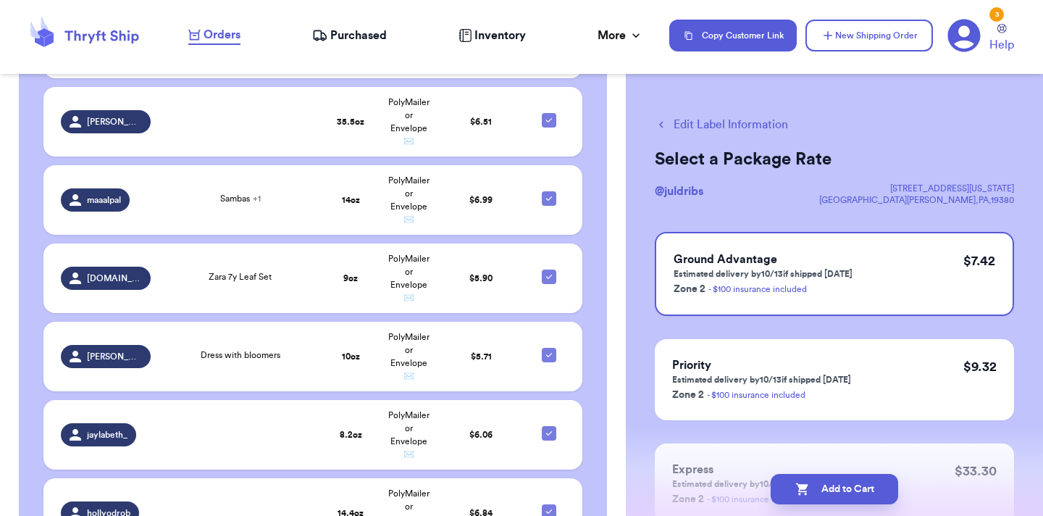
click at [854, 495] on button "Add to Cart" at bounding box center [834, 489] width 127 height 30
checkbox input "true"
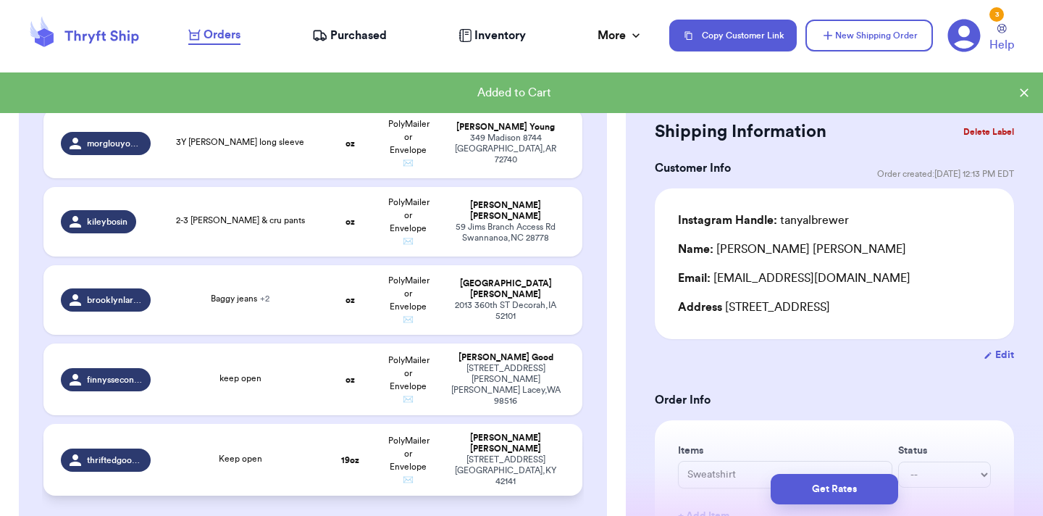
click at [282, 452] on div "Keep open" at bounding box center [240, 460] width 145 height 16
type input "Keep open"
type input "1"
type input "3"
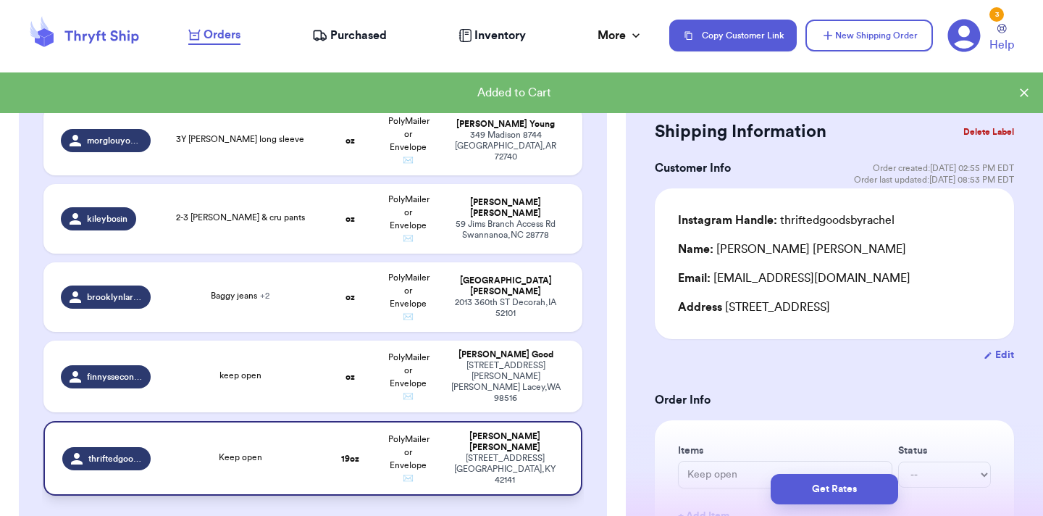
scroll to position [3194, 0]
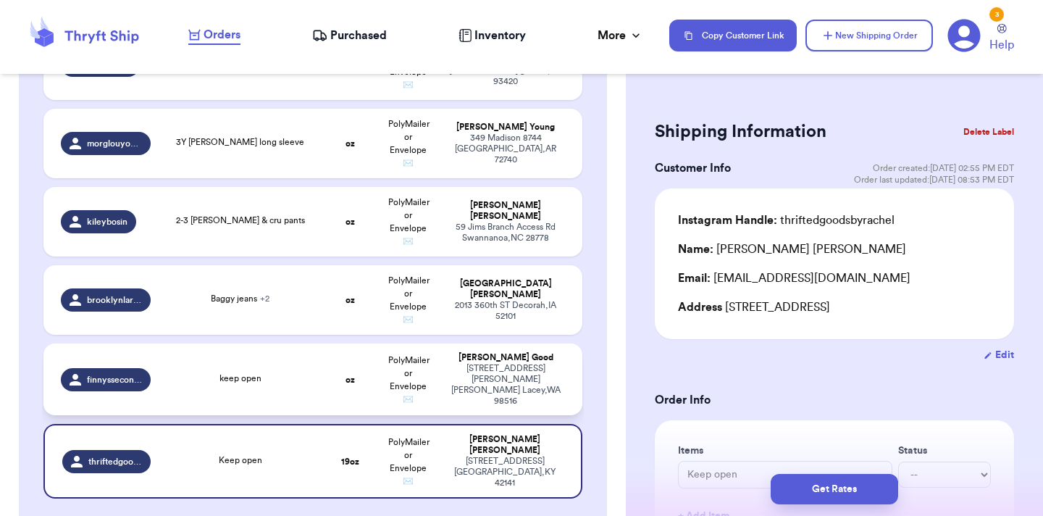
click at [253, 371] on div "keep open" at bounding box center [240, 379] width 145 height 16
type input "keep open"
type input "0"
